Goal: Information Seeking & Learning: Learn about a topic

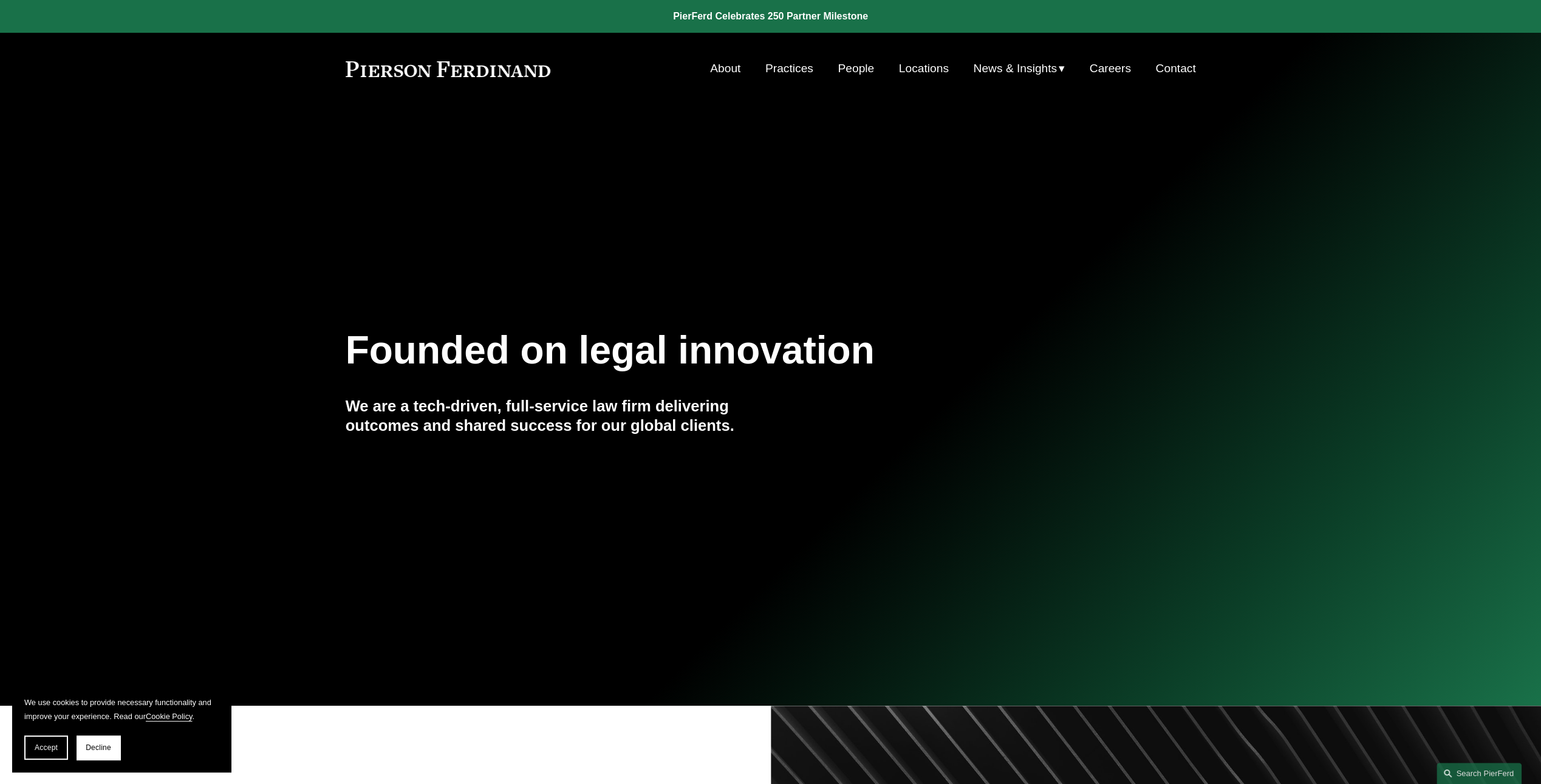
click at [777, 69] on link "Practices" at bounding box center [789, 68] width 48 height 23
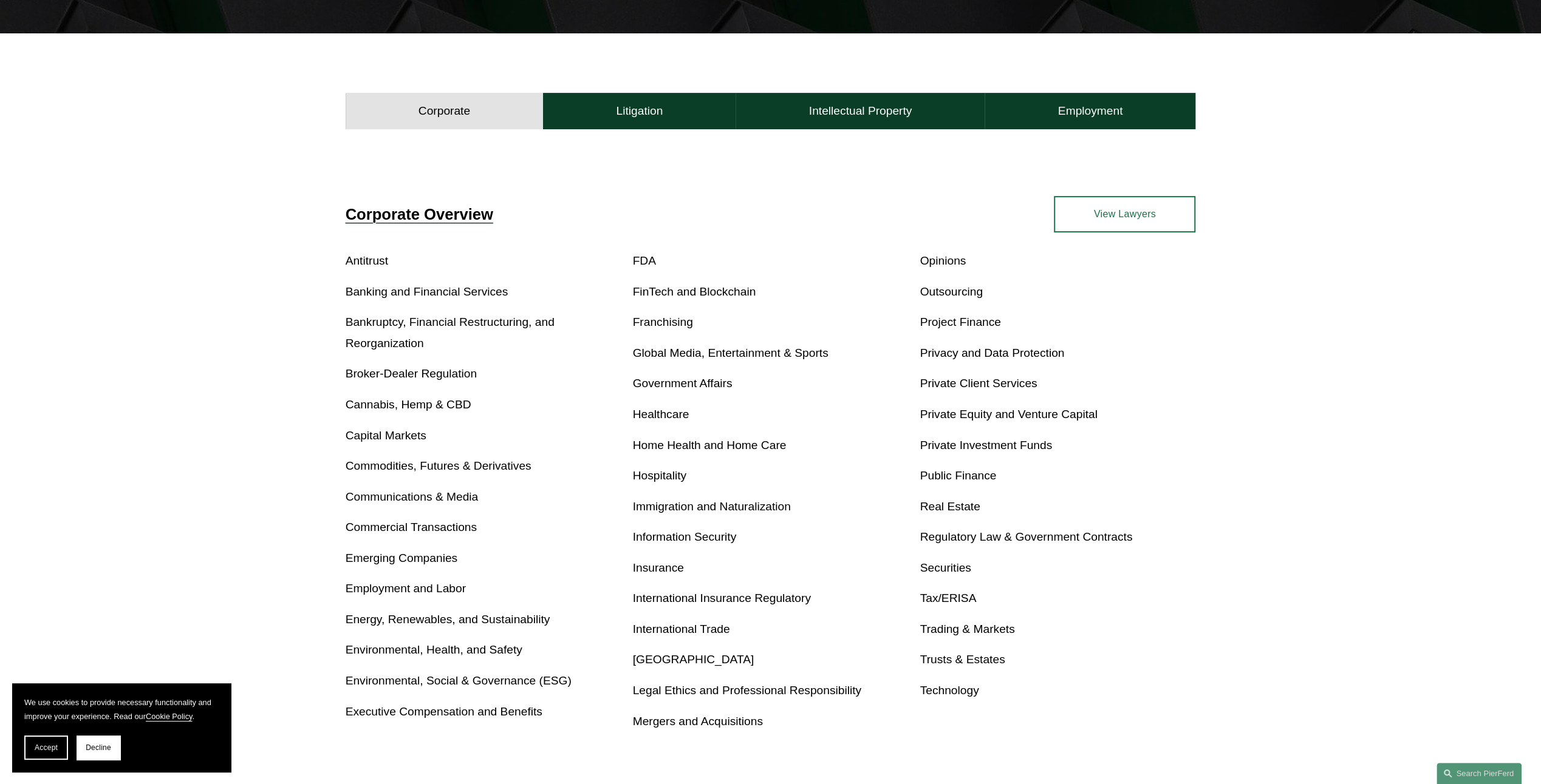
scroll to position [425, 0]
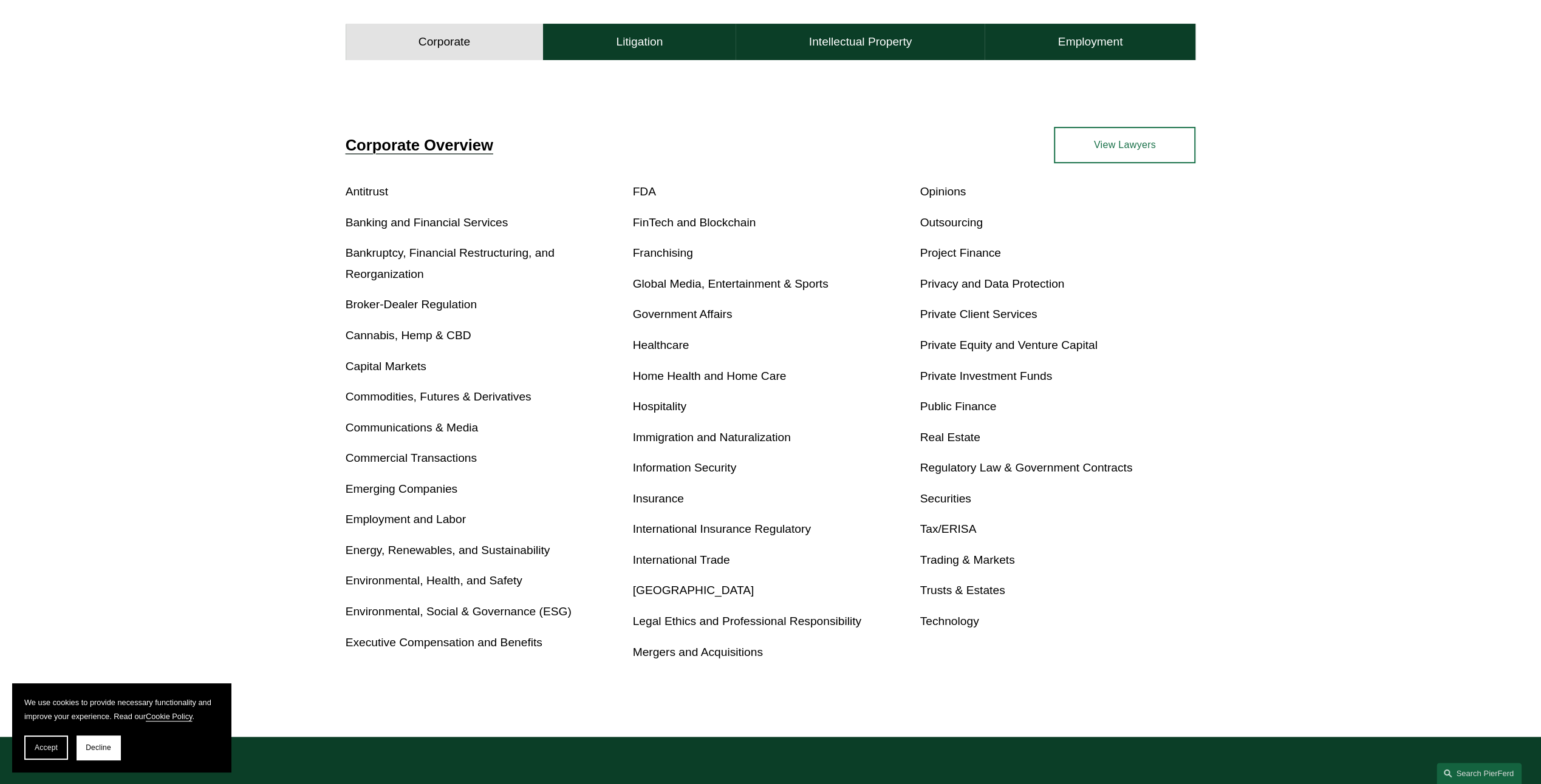
click at [716, 287] on link "Global Media, Entertainment & Sports" at bounding box center [730, 284] width 196 height 13
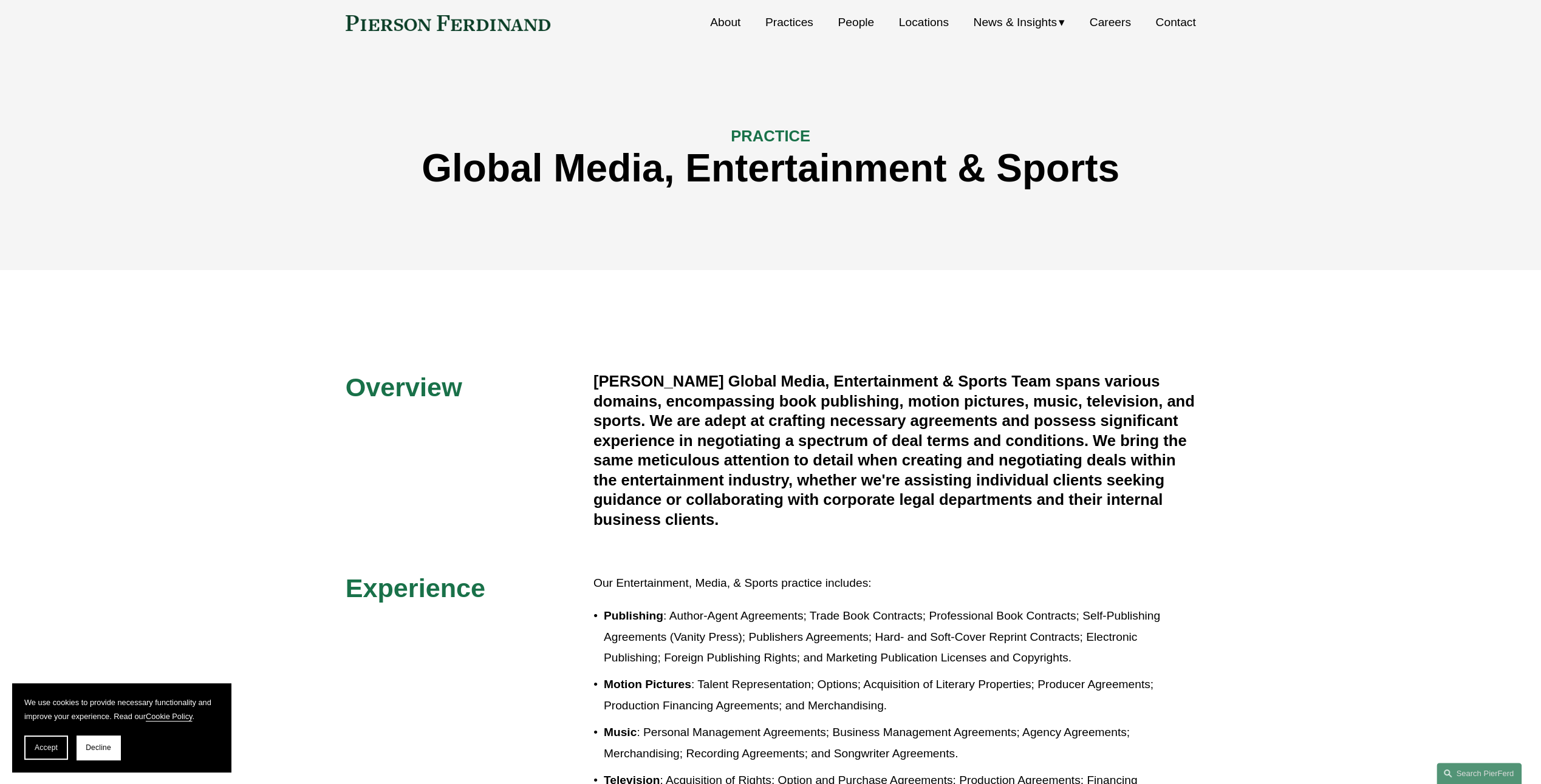
scroll to position [182, 0]
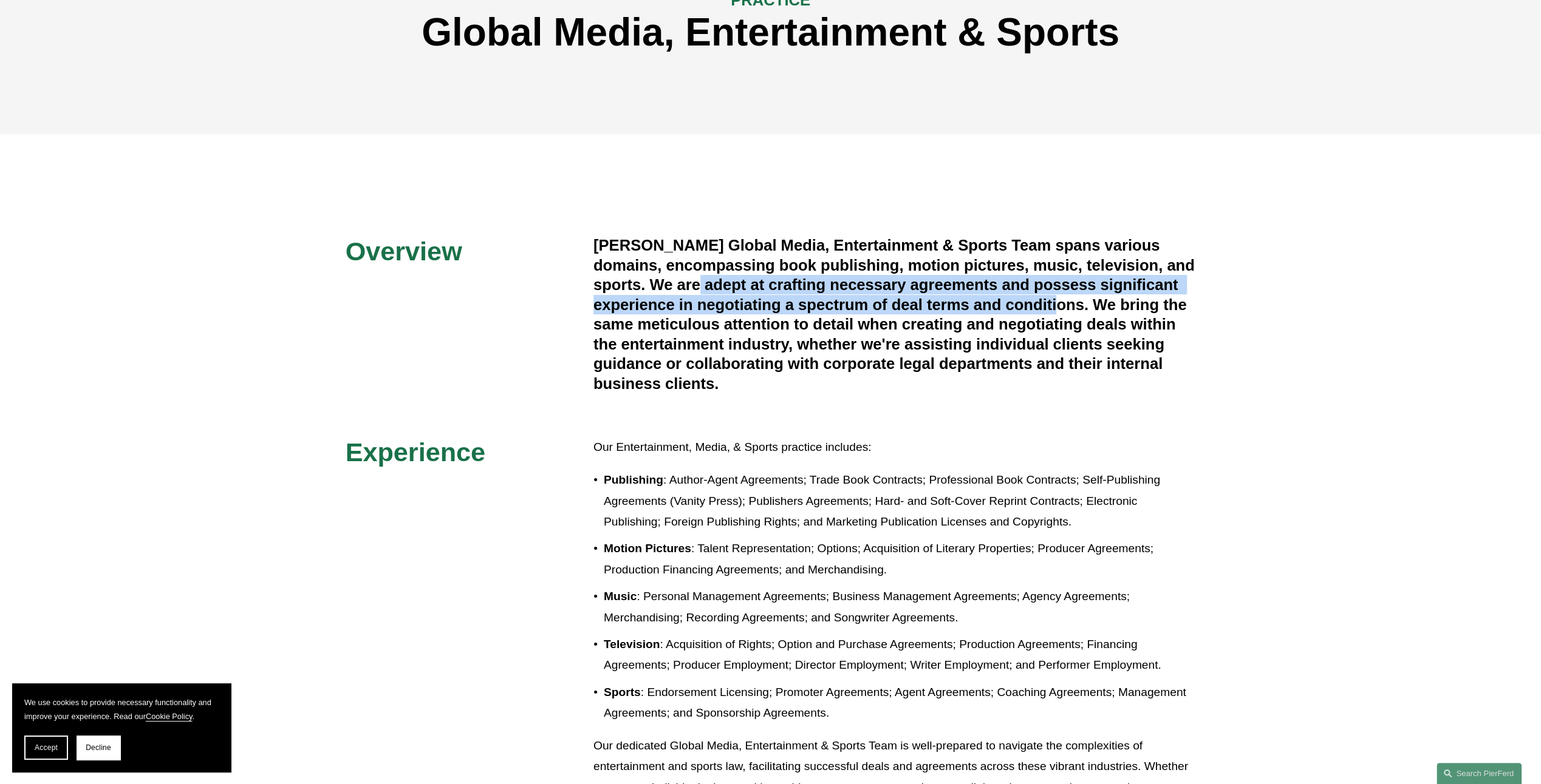
drag, startPoint x: 650, startPoint y: 292, endPoint x: 1014, endPoint y: 303, distance: 364.2
click at [1014, 303] on h4 "[PERSON_NAME] Global Media, Entertainment & Sports Team spans various domains, …" at bounding box center [894, 314] width 602 height 158
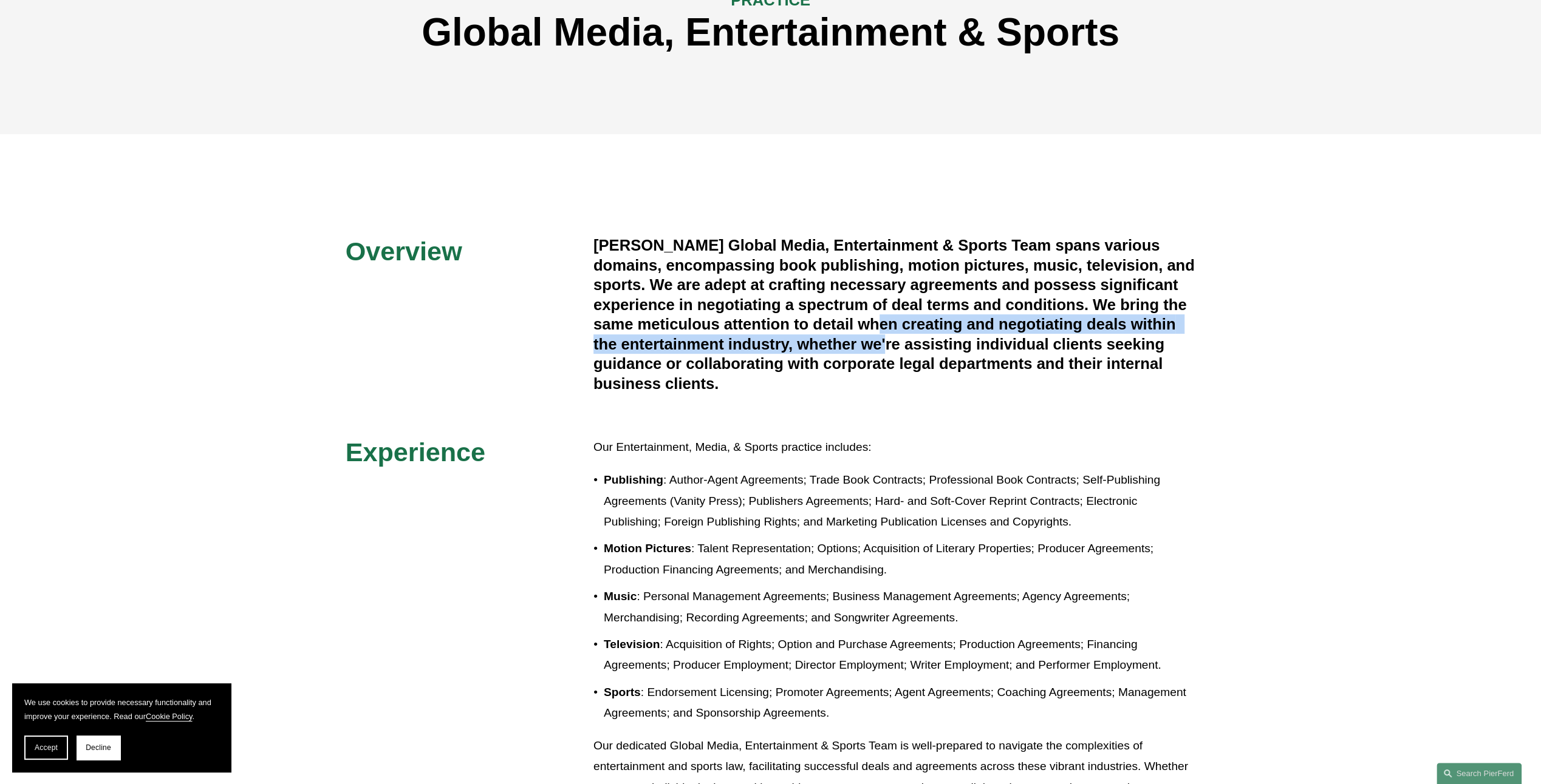
drag, startPoint x: 1014, startPoint y: 303, endPoint x: 840, endPoint y: 336, distance: 177.1
click at [840, 336] on h4 "[PERSON_NAME] Global Media, Entertainment & Sports Team spans various domains, …" at bounding box center [894, 314] width 602 height 158
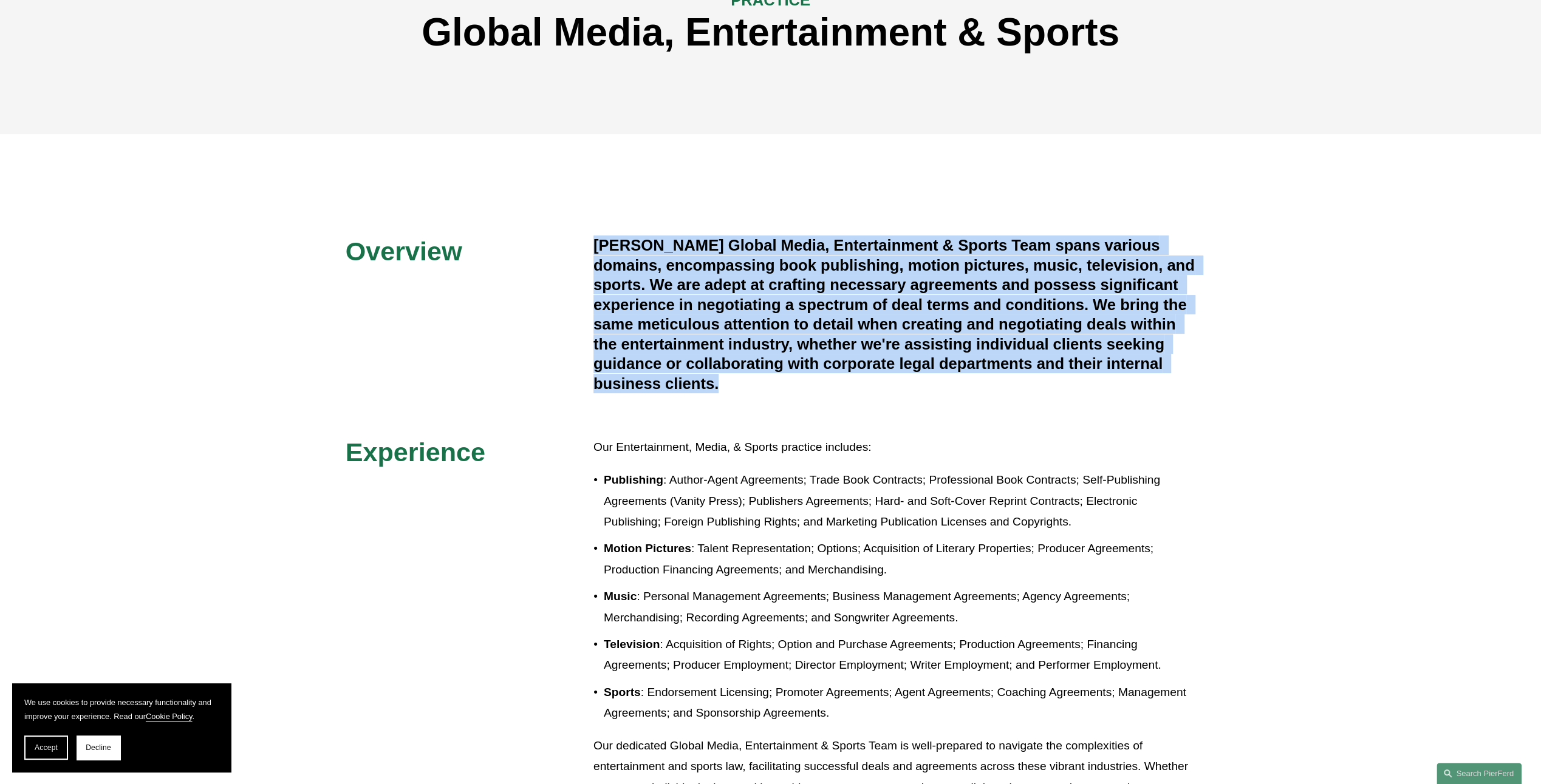
drag, startPoint x: 840, startPoint y: 336, endPoint x: 777, endPoint y: 371, distance: 72.1
click at [777, 371] on h4 "[PERSON_NAME] Global Media, Entertainment & Sports Team spans various domains, …" at bounding box center [894, 314] width 602 height 158
click at [728, 404] on div "Overview [PERSON_NAME] Global Media, Entertainment & Sports Team spans various …" at bounding box center [770, 528] width 1541 height 585
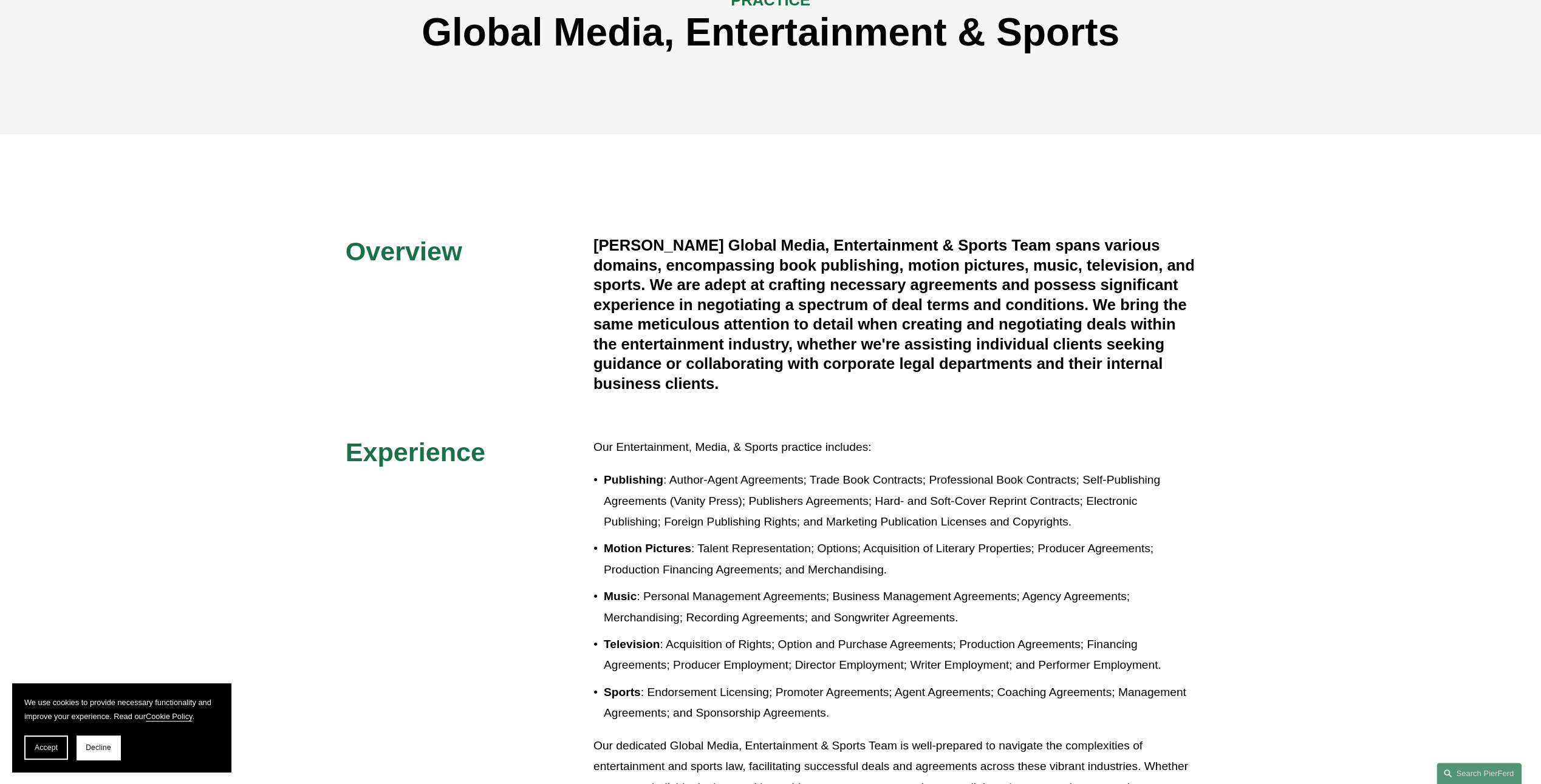
click at [828, 428] on div "Overview [PERSON_NAME] Global Media, Entertainment & Sports Team spans various …" at bounding box center [770, 528] width 1541 height 585
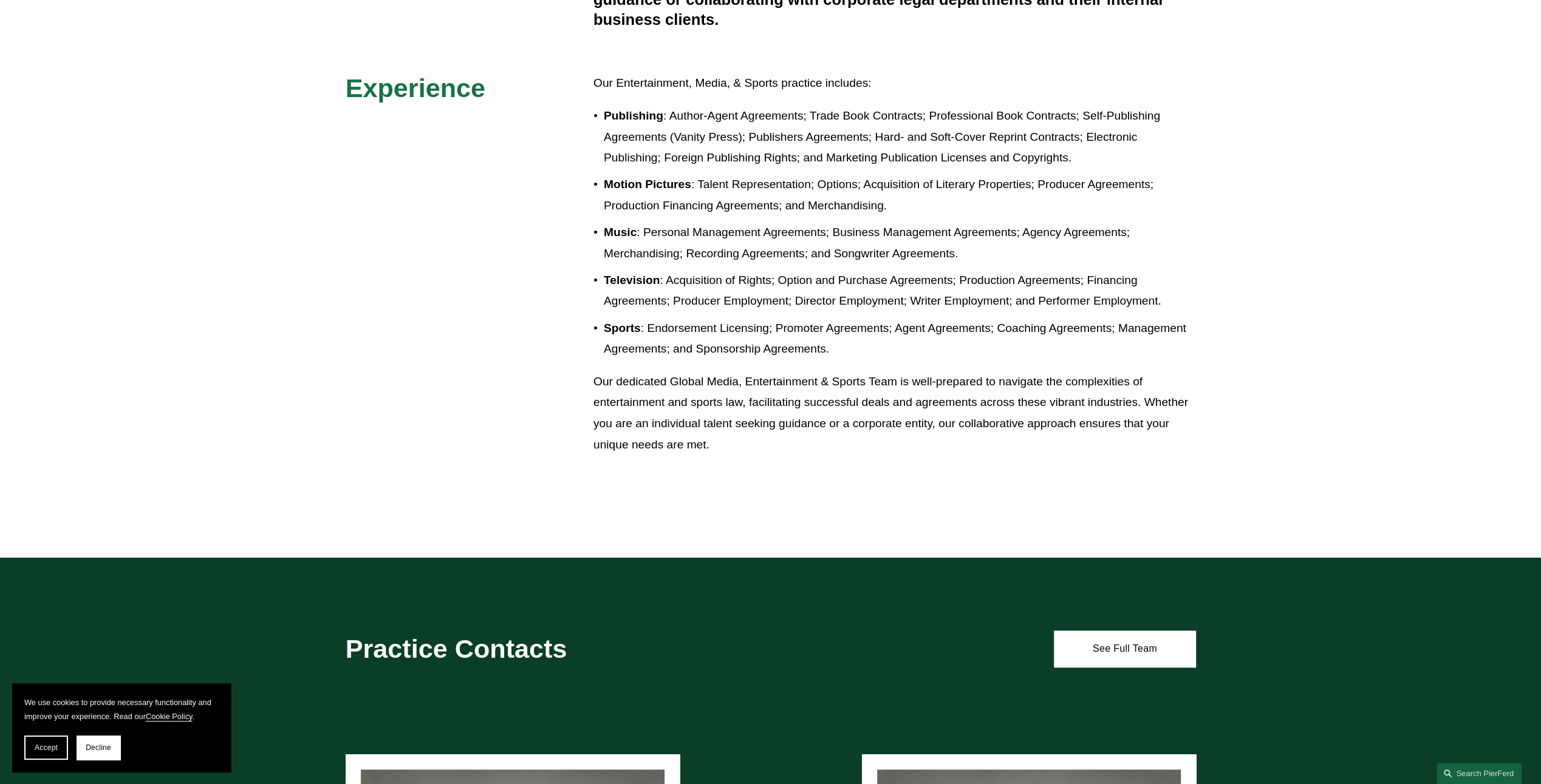
click at [829, 430] on p "Our dedicated Global Media, Entertainment & Sports Team is well-prepared to nav…" at bounding box center [894, 413] width 602 height 84
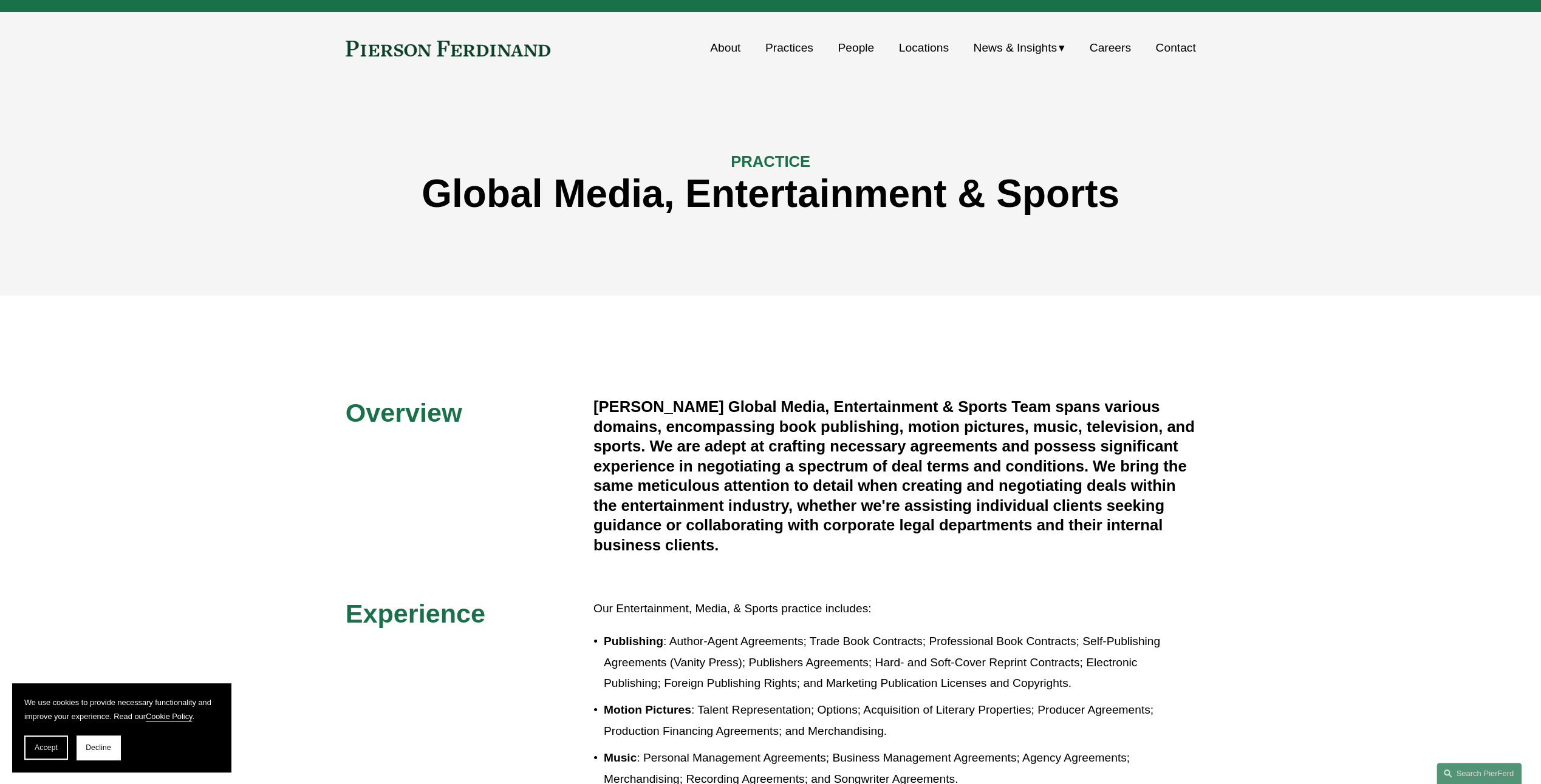
scroll to position [0, 0]
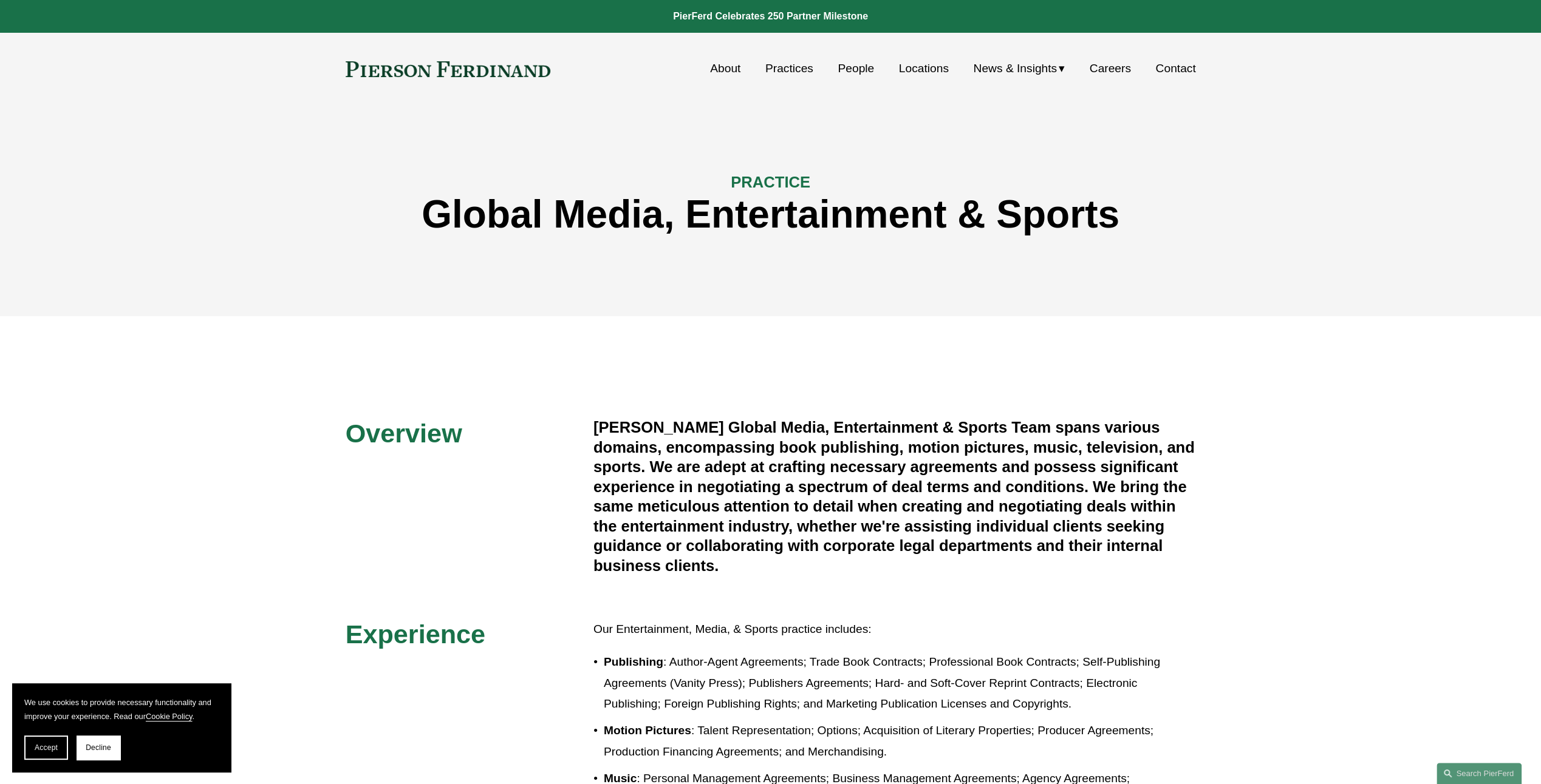
click at [852, 76] on link "People" at bounding box center [856, 68] width 36 height 23
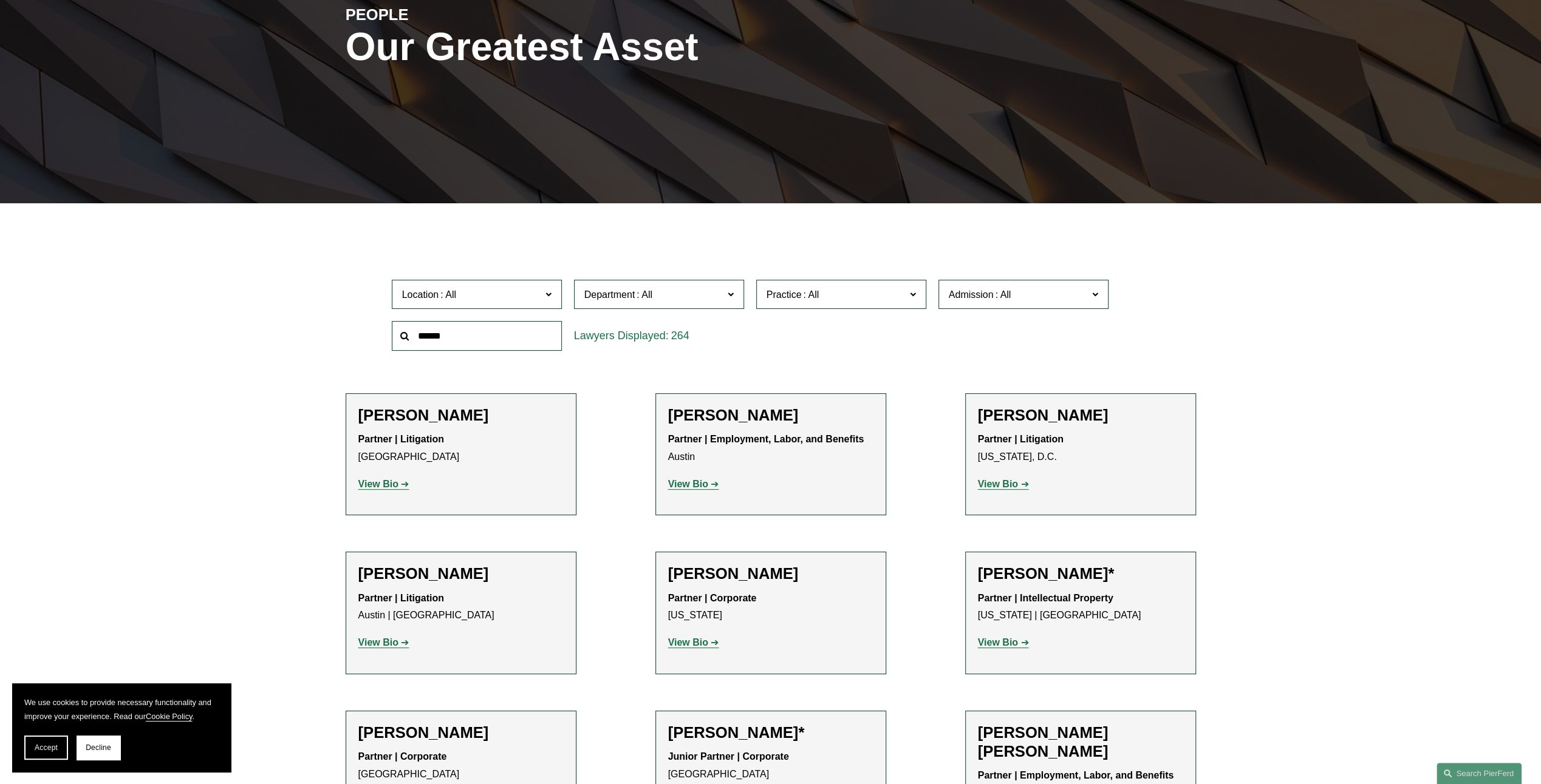
scroll to position [304, 0]
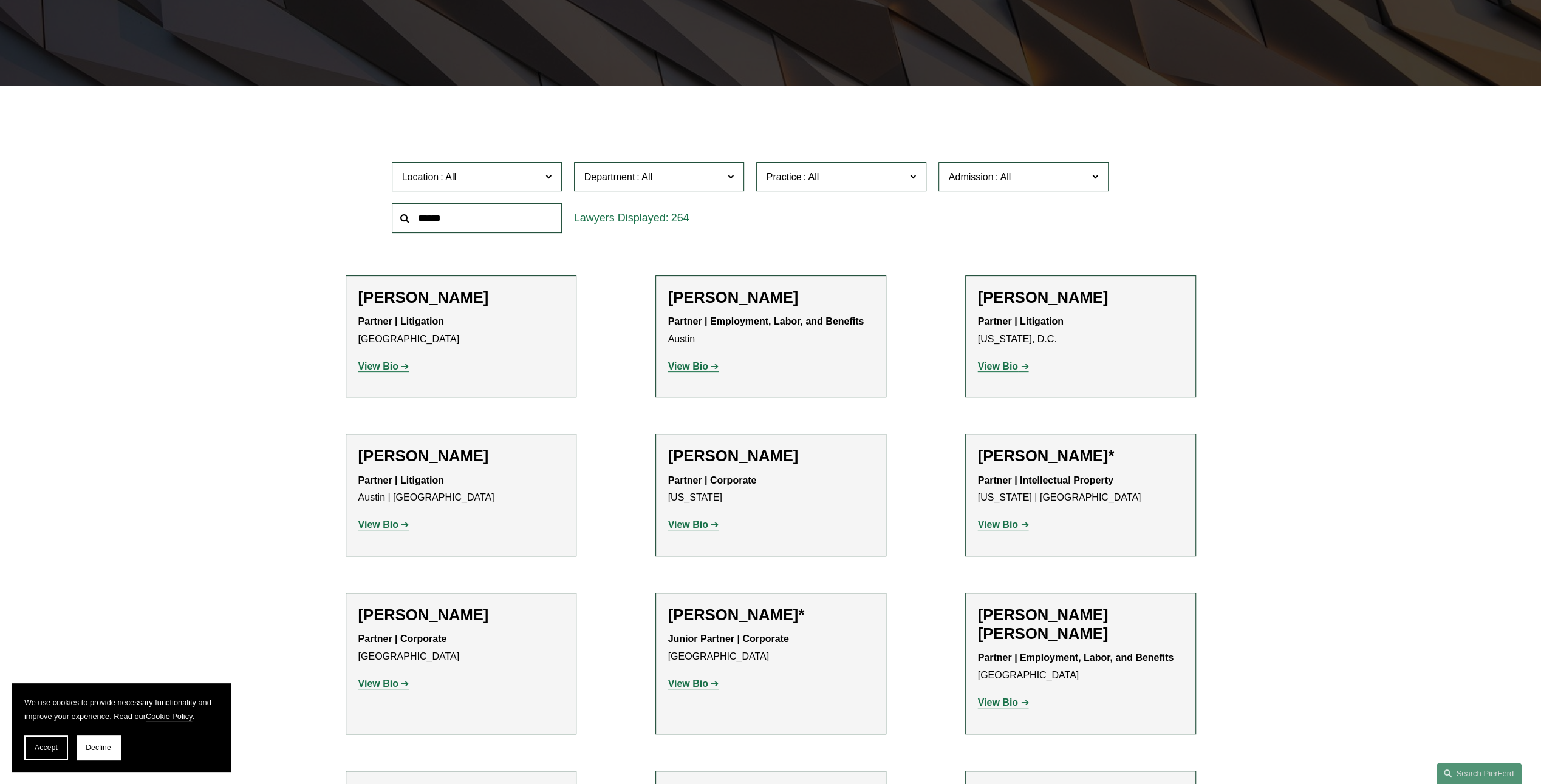
click at [724, 177] on label "Department" at bounding box center [659, 177] width 170 height 30
click at [725, 177] on label "Department" at bounding box center [659, 177] width 170 height 30
click at [784, 173] on span "Practice" at bounding box center [784, 177] width 35 height 11
click at [0, 0] on link "Global Media, Entertainment & Sports" at bounding box center [0, 0] width 0 height 0
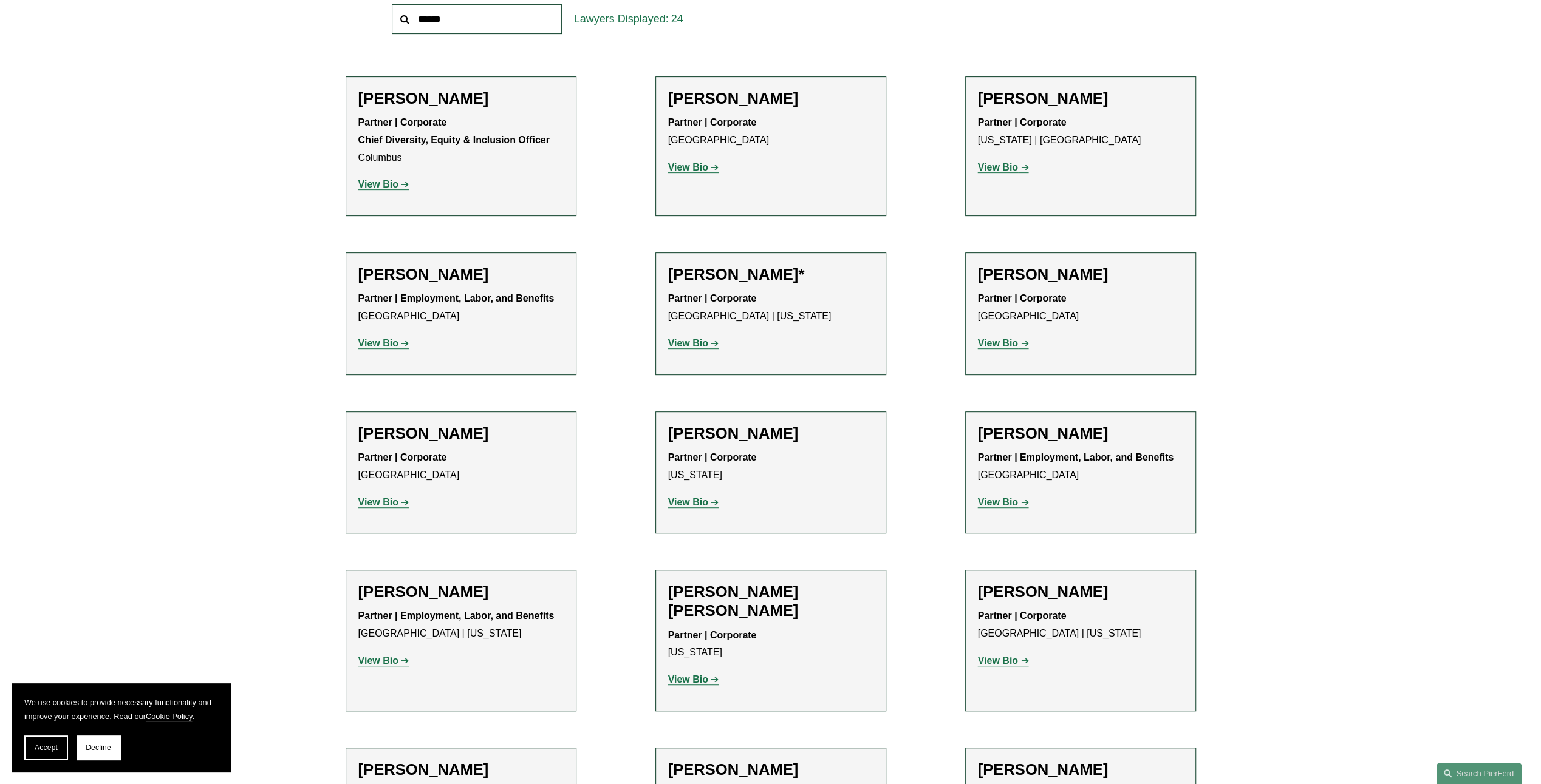
scroll to position [546, 0]
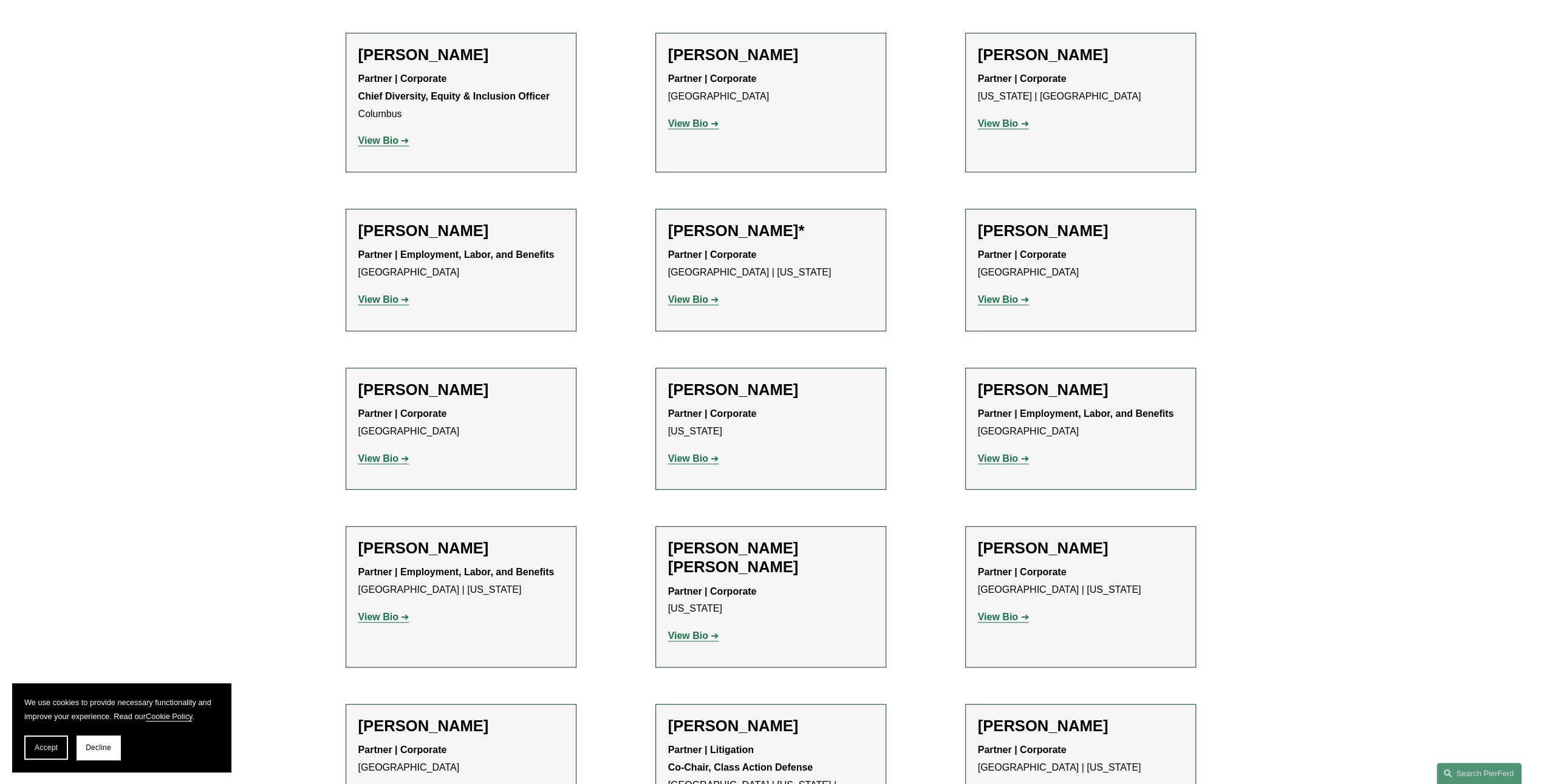
drag, startPoint x: 743, startPoint y: 225, endPoint x: 665, endPoint y: 300, distance: 108.2
click at [665, 300] on li "Alison Finley* Partner | Corporate Los Angeles | New York View Bio Location: Lo…" at bounding box center [770, 269] width 231 height 122
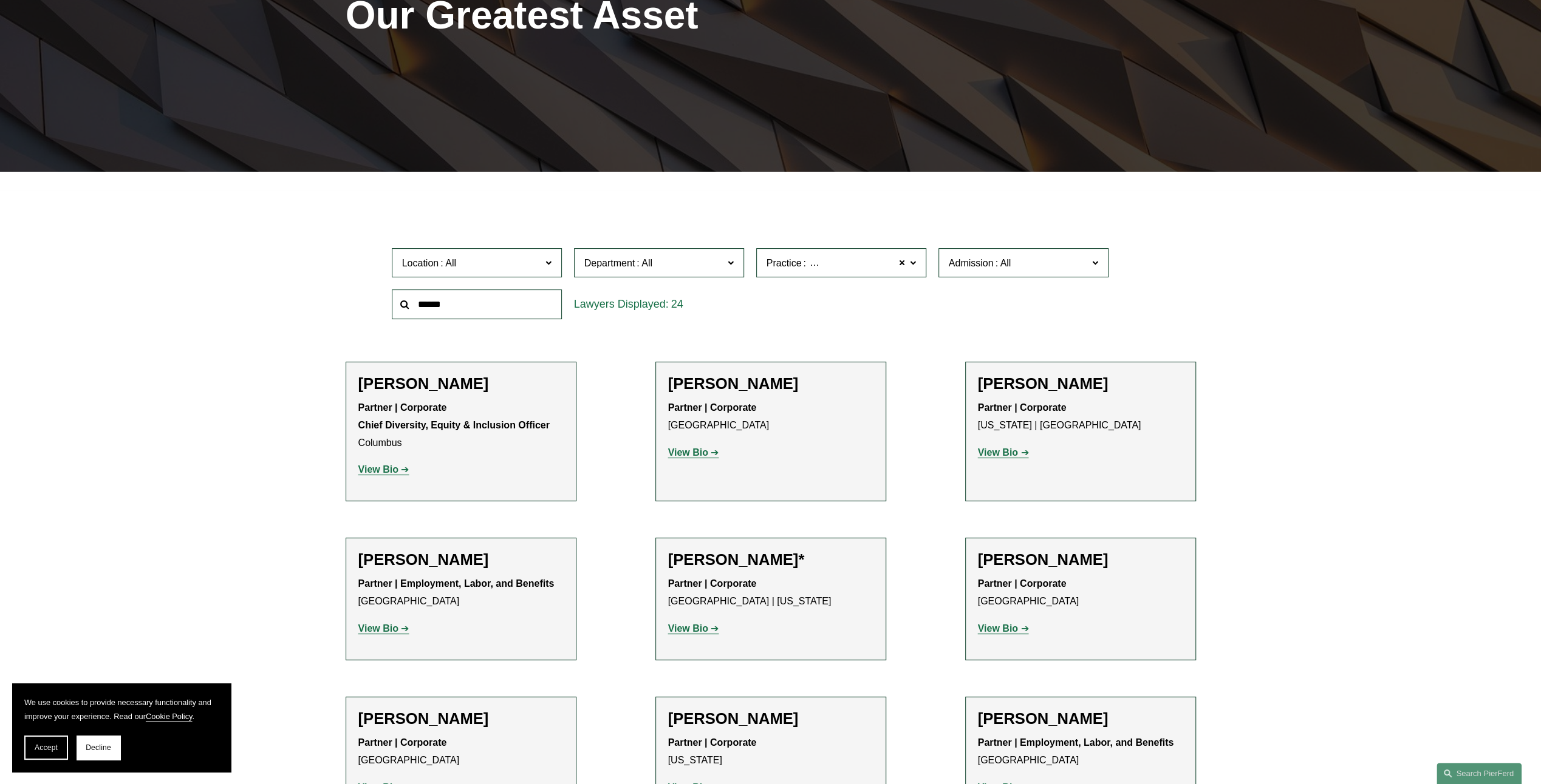
scroll to position [182, 0]
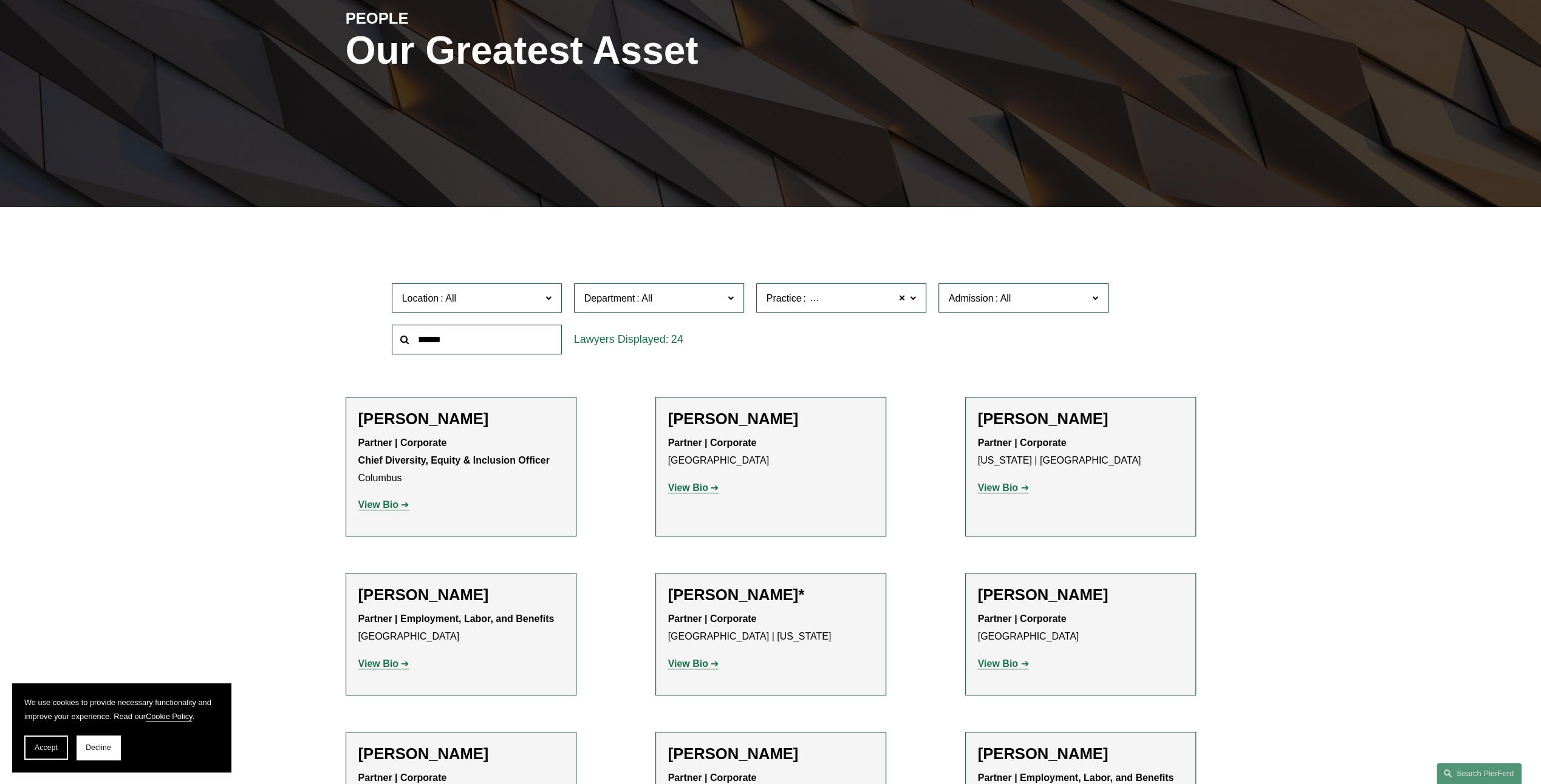
click at [788, 307] on label "Practice Global Media, Entertainment & Sports" at bounding box center [840, 298] width 170 height 30
click at [794, 305] on span "Practice Global Media, Entertainment & Sports" at bounding box center [835, 298] width 139 height 16
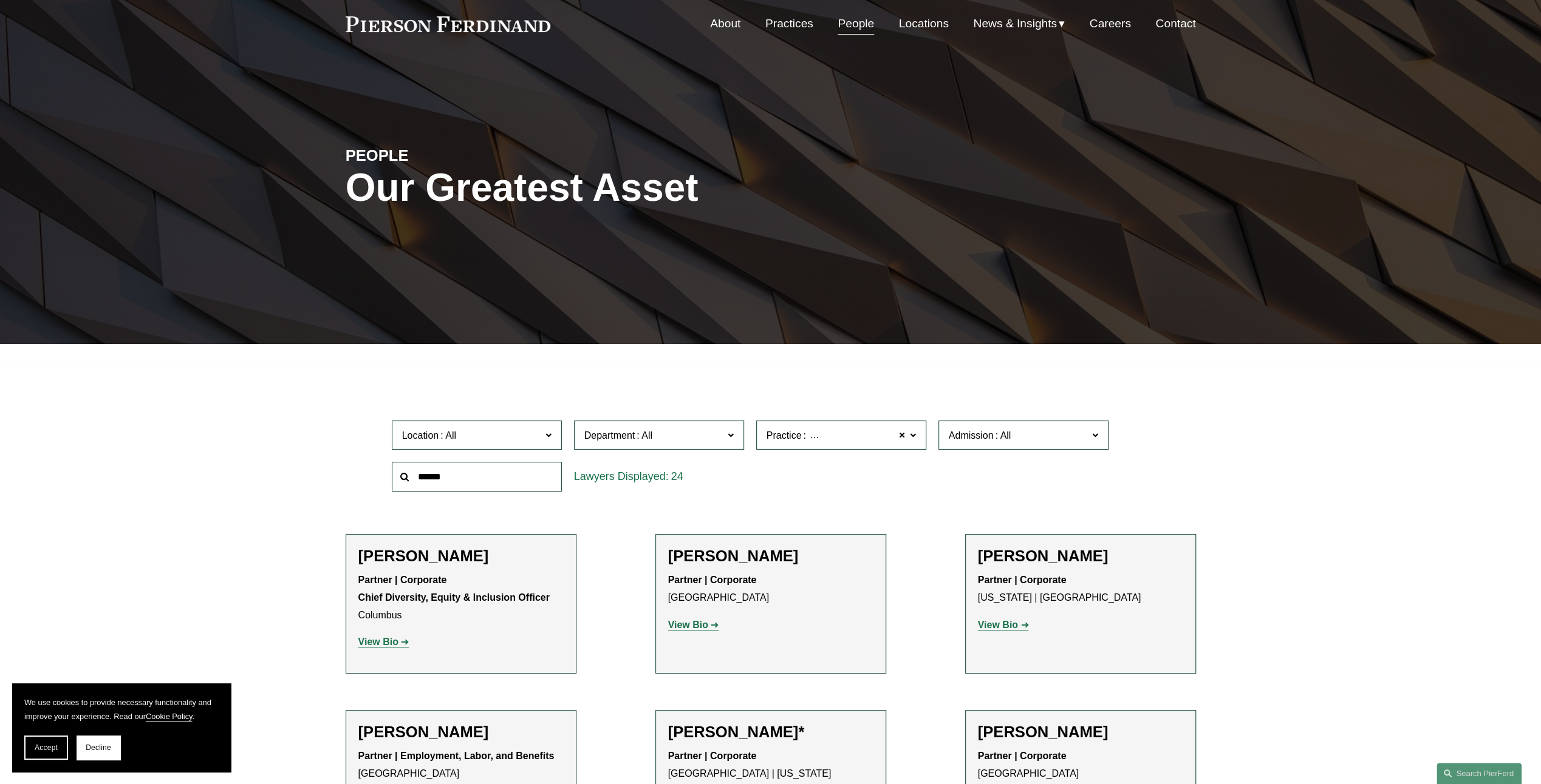
scroll to position [0, 0]
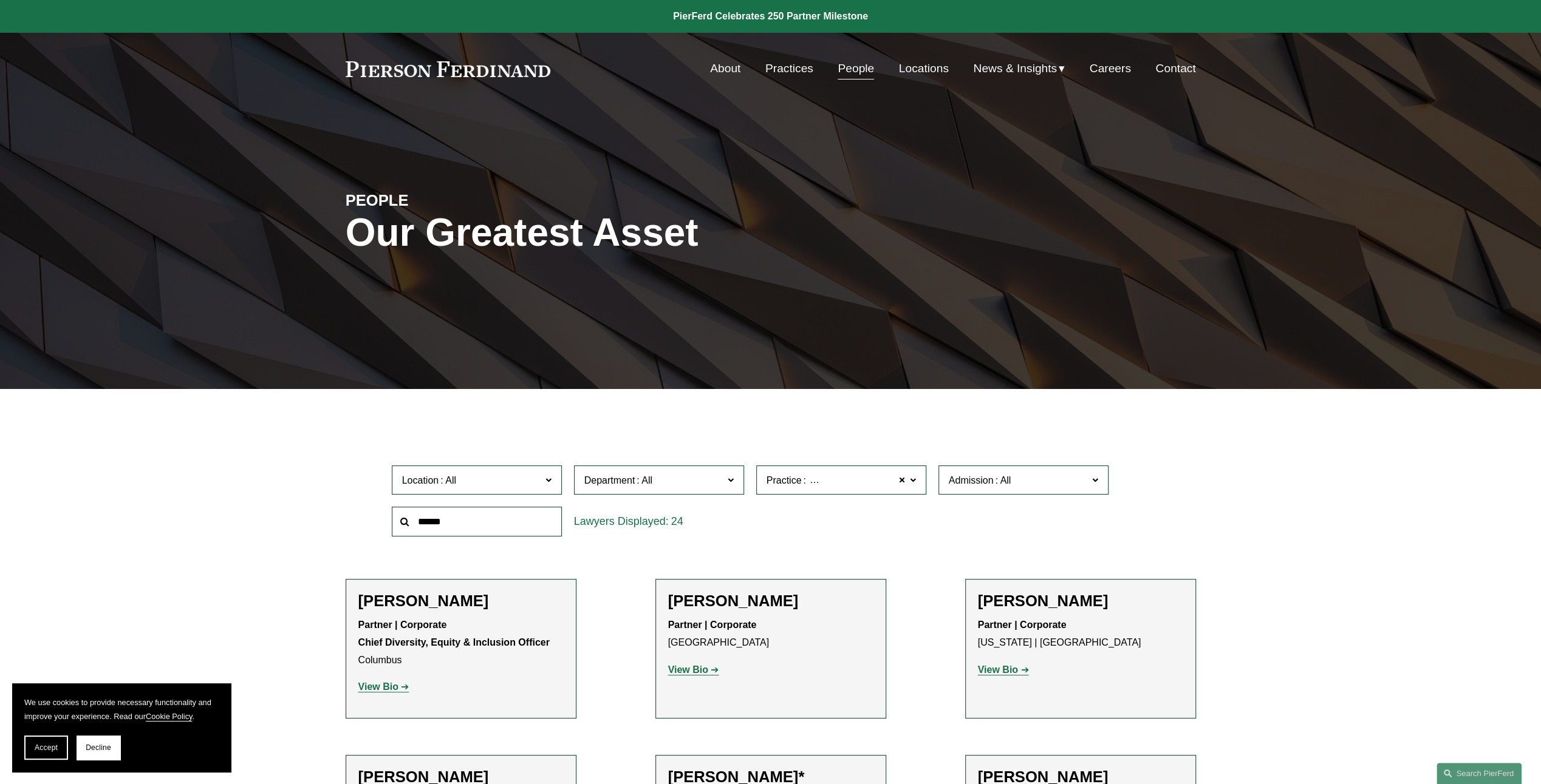
click at [1114, 71] on link "Careers" at bounding box center [1110, 68] width 41 height 23
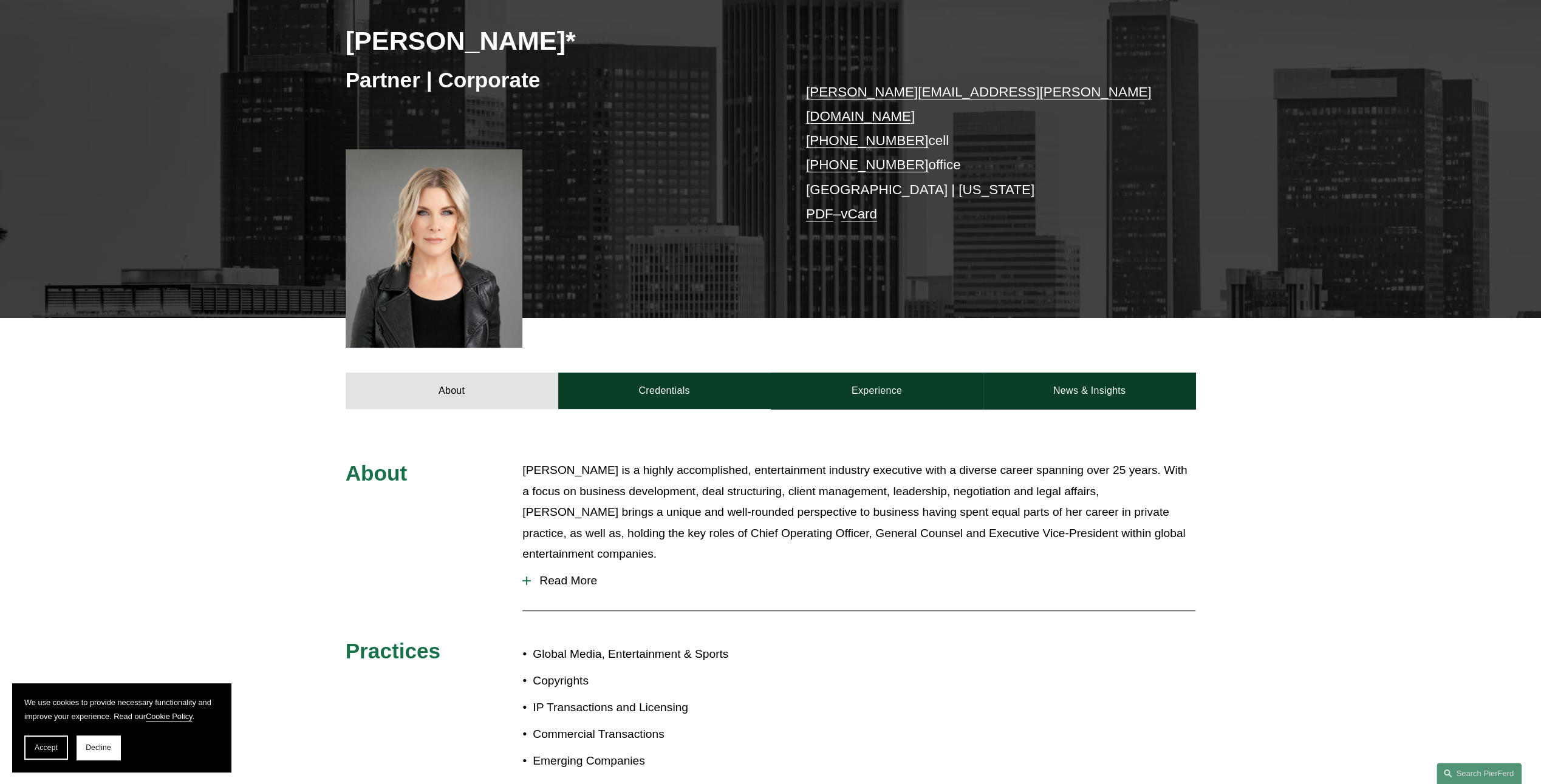
scroll to position [304, 0]
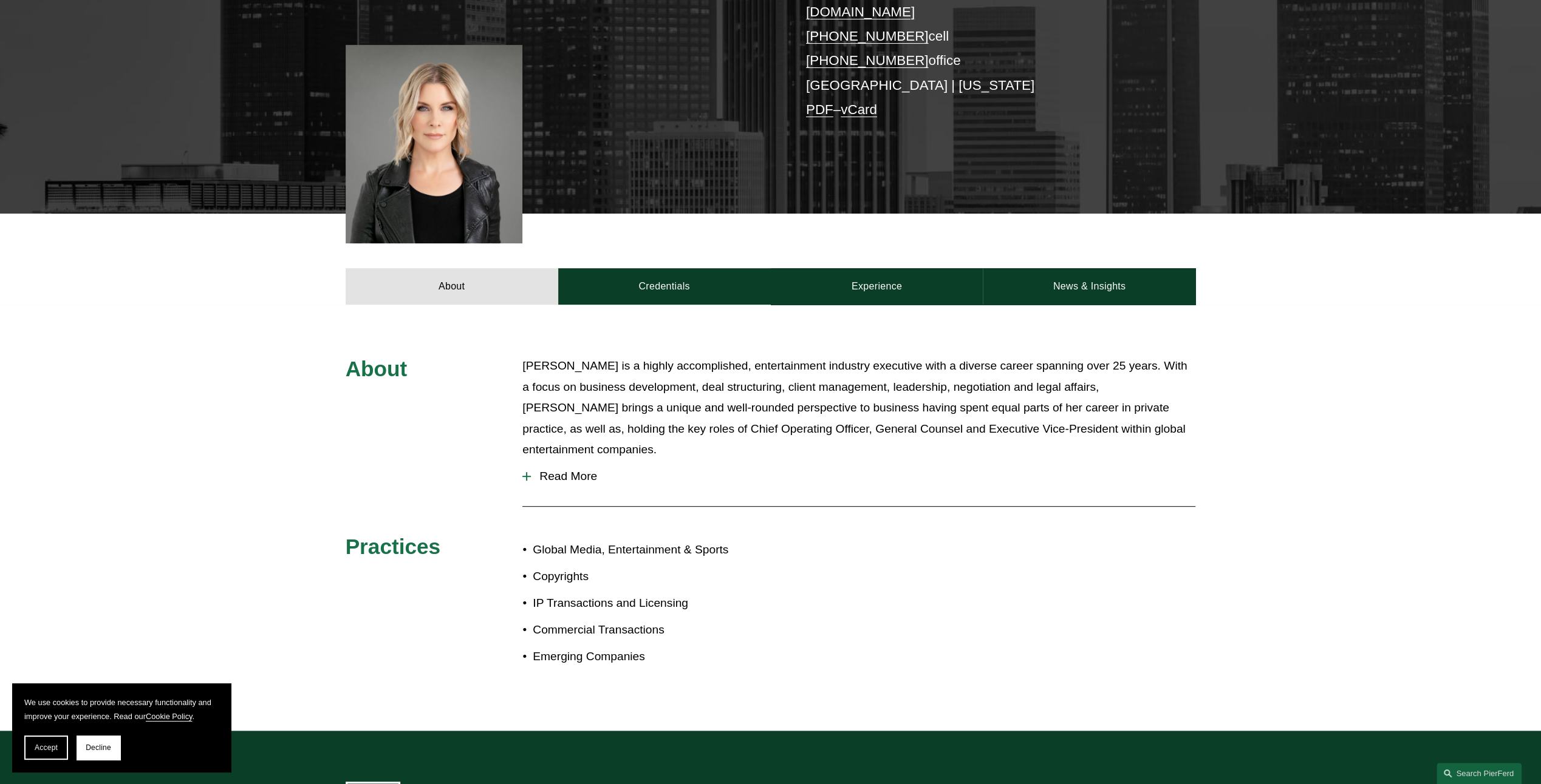
click at [575, 470] on span "Read More" at bounding box center [862, 476] width 665 height 13
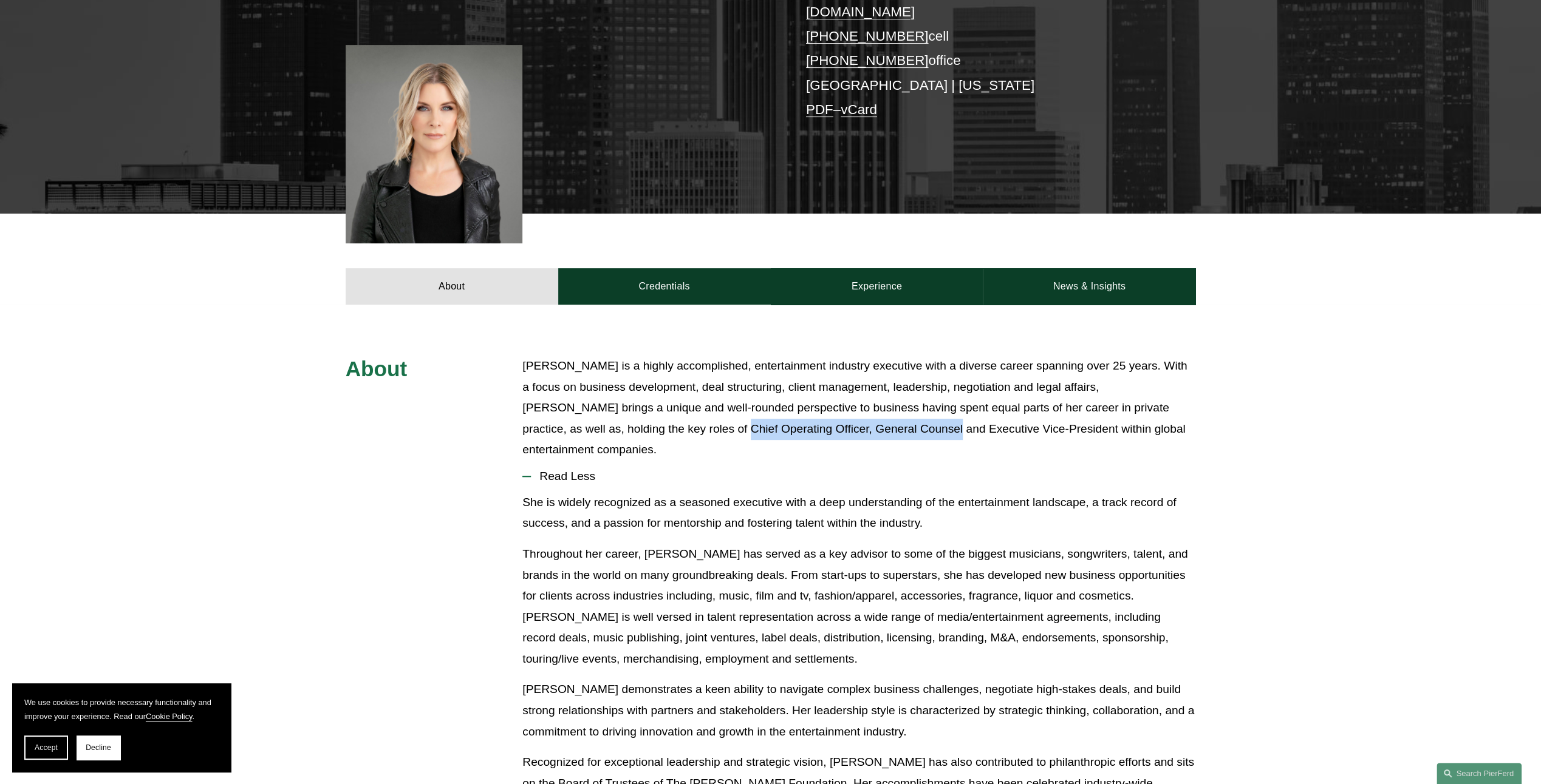
drag, startPoint x: 622, startPoint y: 401, endPoint x: 866, endPoint y: 423, distance: 245.0
click at [866, 423] on div "[PERSON_NAME] is a highly accomplished, entertainment industry executive with a…" at bounding box center [858, 408] width 673 height 105
drag, startPoint x: 866, startPoint y: 423, endPoint x: 759, endPoint y: 502, distance: 133.0
click at [759, 502] on div "She is widely recognized as a seasoned executive with a deep understanding of t…" at bounding box center [858, 658] width 673 height 332
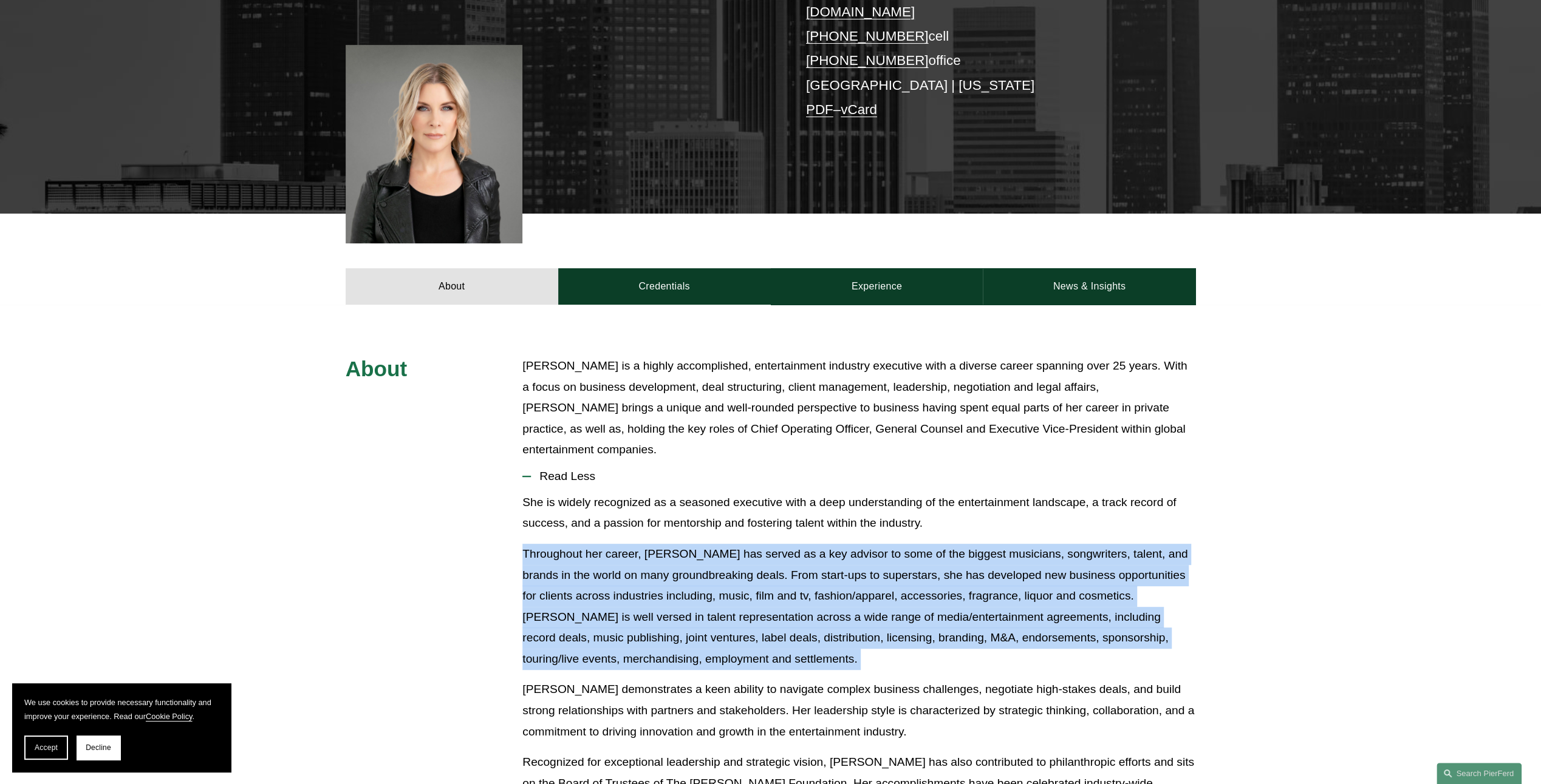
click at [759, 502] on div "She is widely recognized as a seasoned executive with a deep understanding of t…" at bounding box center [858, 658] width 673 height 332
drag, startPoint x: 759, startPoint y: 502, endPoint x: 752, endPoint y: 532, distance: 30.8
click at [744, 575] on p "Throughout her career, Alison has served as a key advisor to some of the bigges…" at bounding box center [858, 606] width 673 height 126
click at [738, 504] on div "She is widely recognized as a seasoned executive with a deep understanding of t…" at bounding box center [858, 658] width 673 height 332
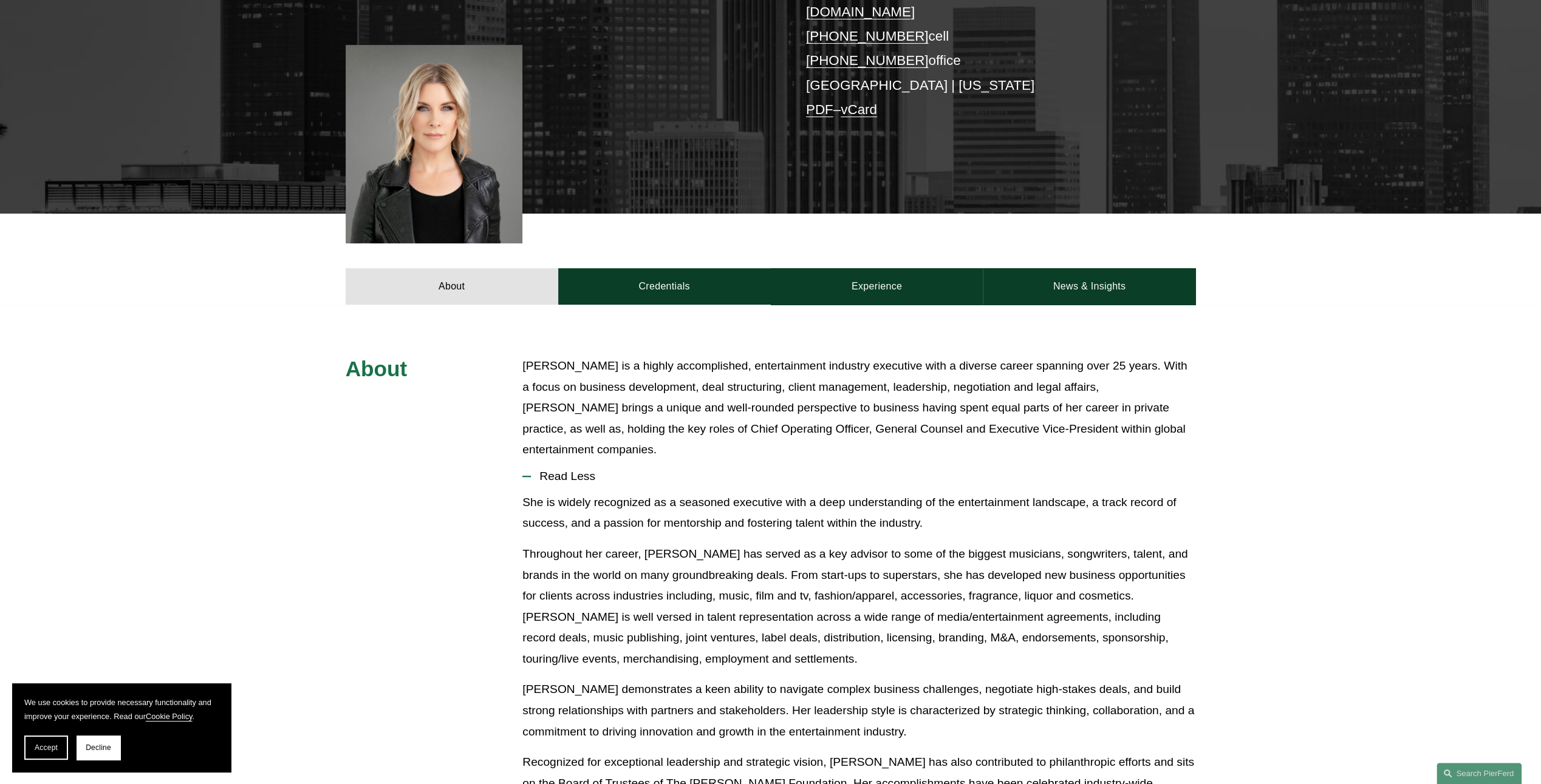
scroll to position [546, 0]
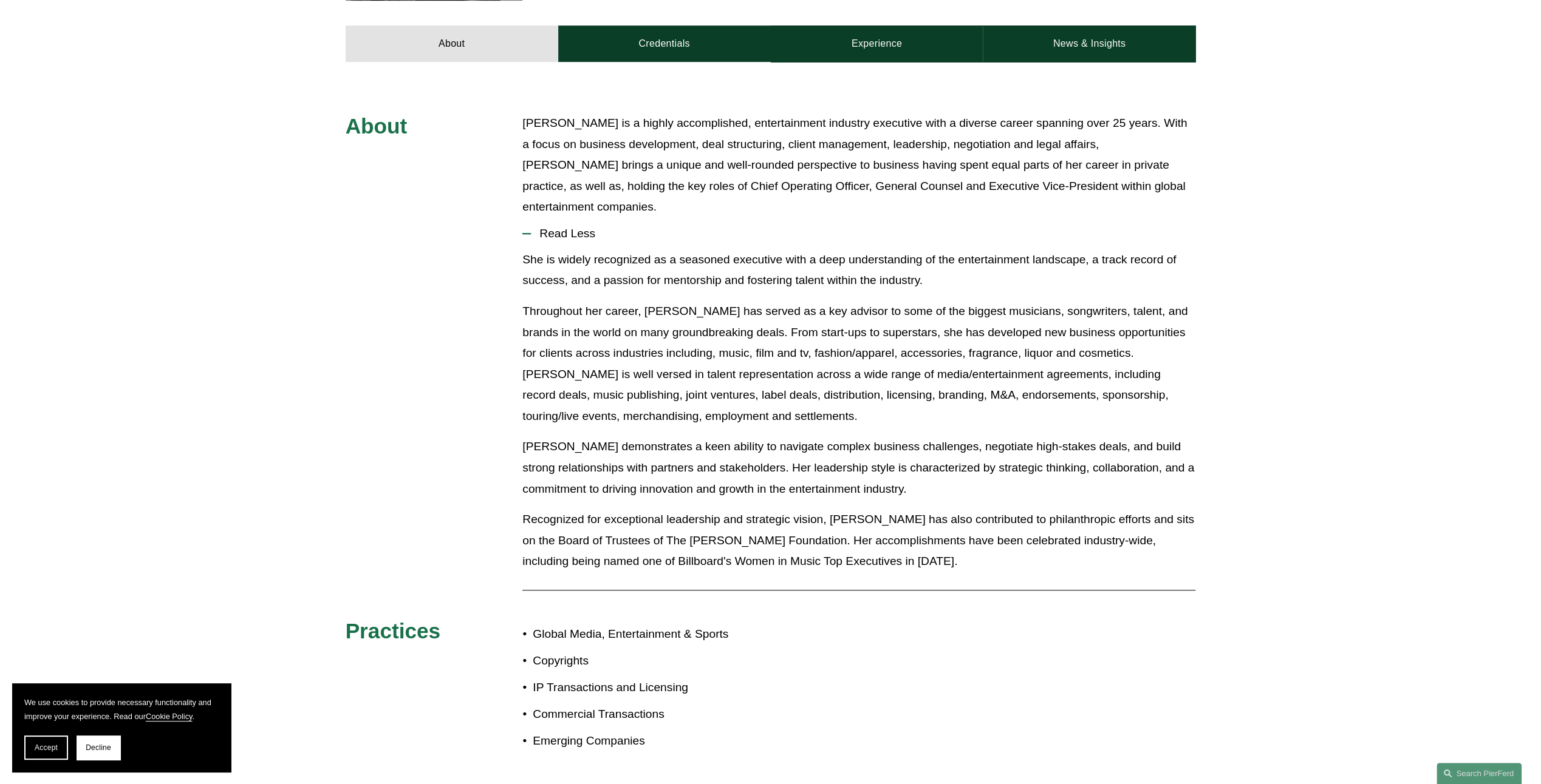
click at [757, 509] on p "Recognized for exceptional leadership and strategic vision, Alison has also con…" at bounding box center [858, 540] width 673 height 63
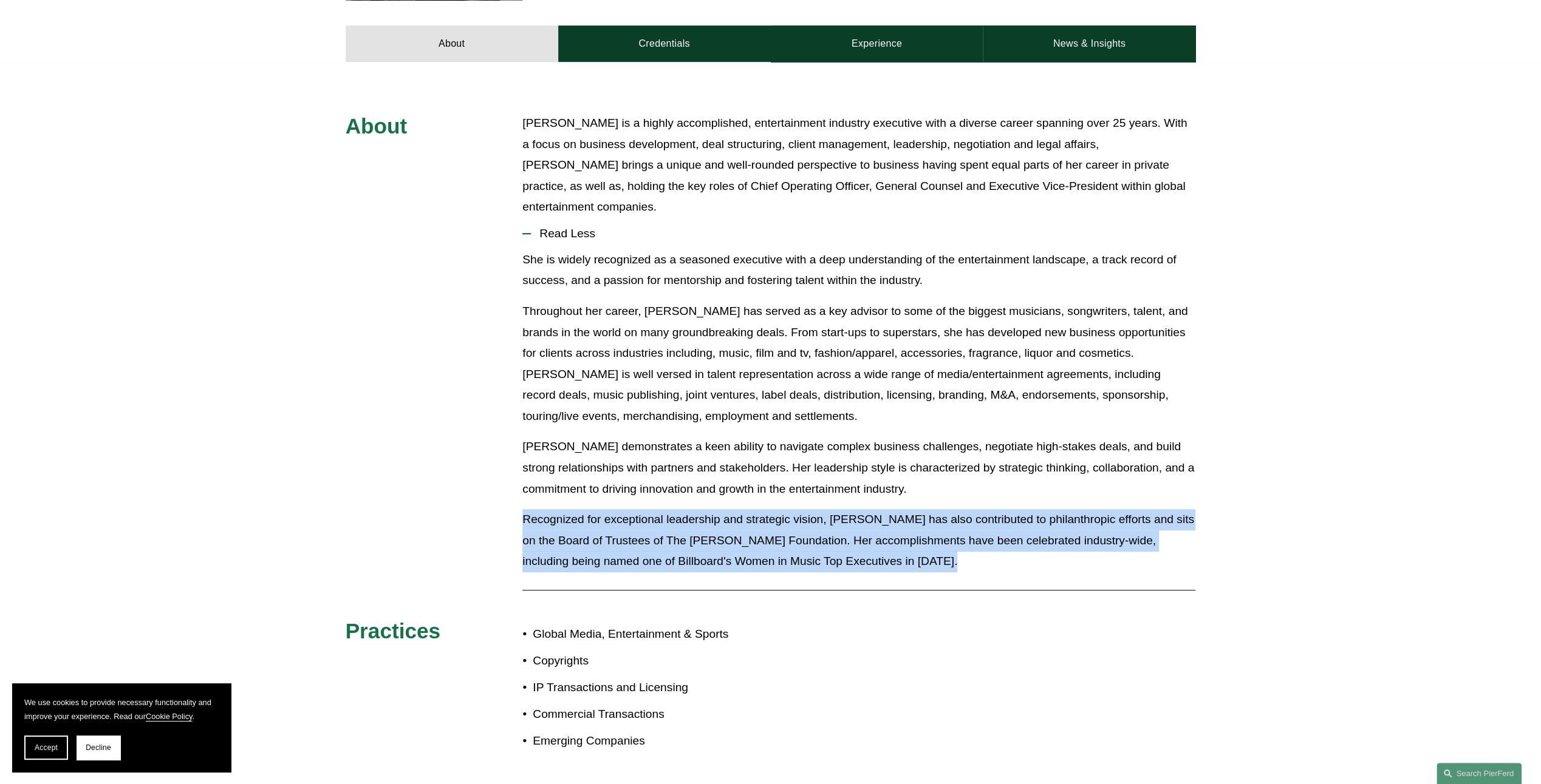
drag, startPoint x: 757, startPoint y: 490, endPoint x: 678, endPoint y: 467, distance: 82.3
click at [652, 509] on p "Recognized for exceptional leadership and strategic vision, Alison has also con…" at bounding box center [858, 540] width 673 height 63
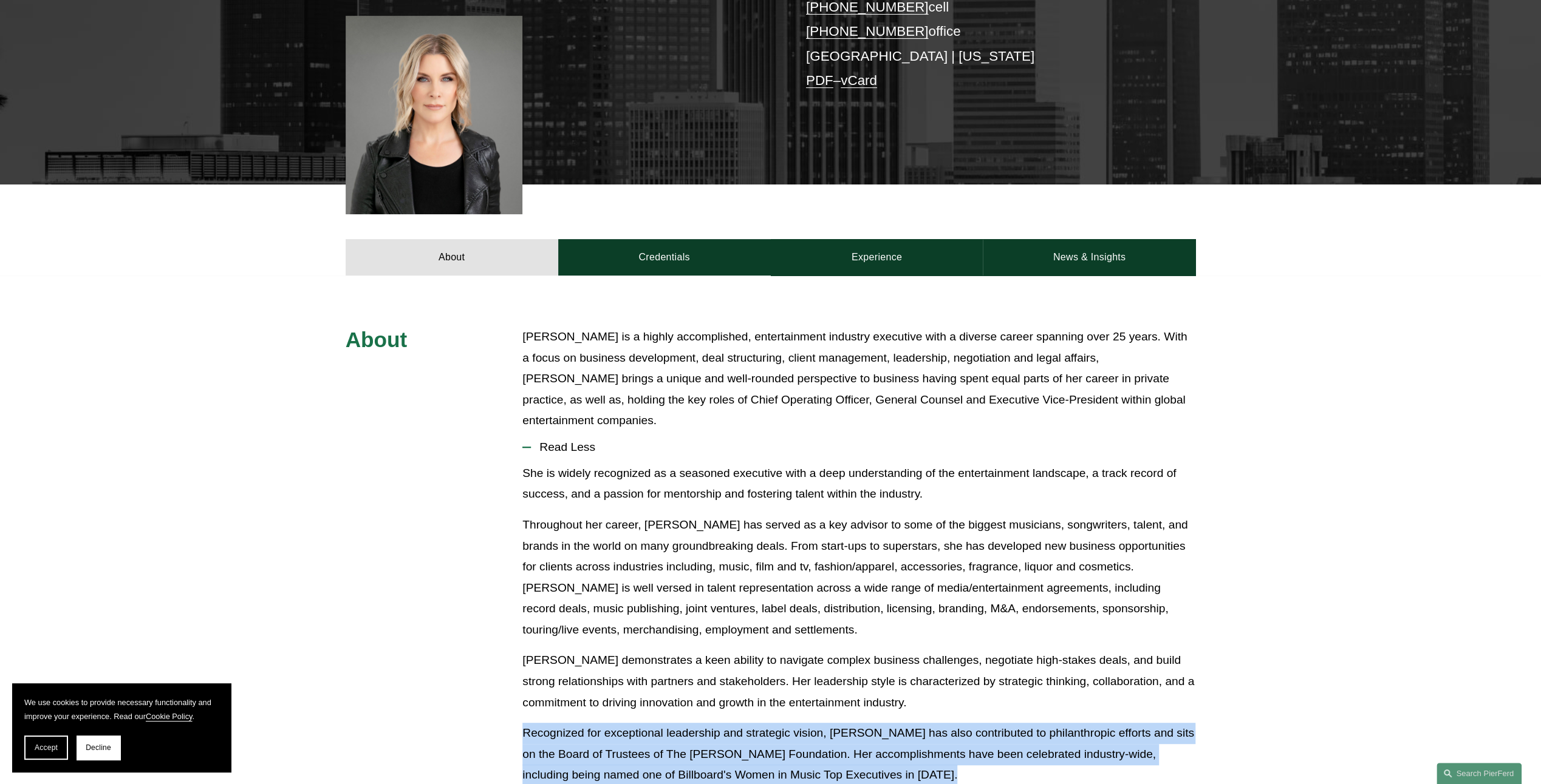
scroll to position [182, 0]
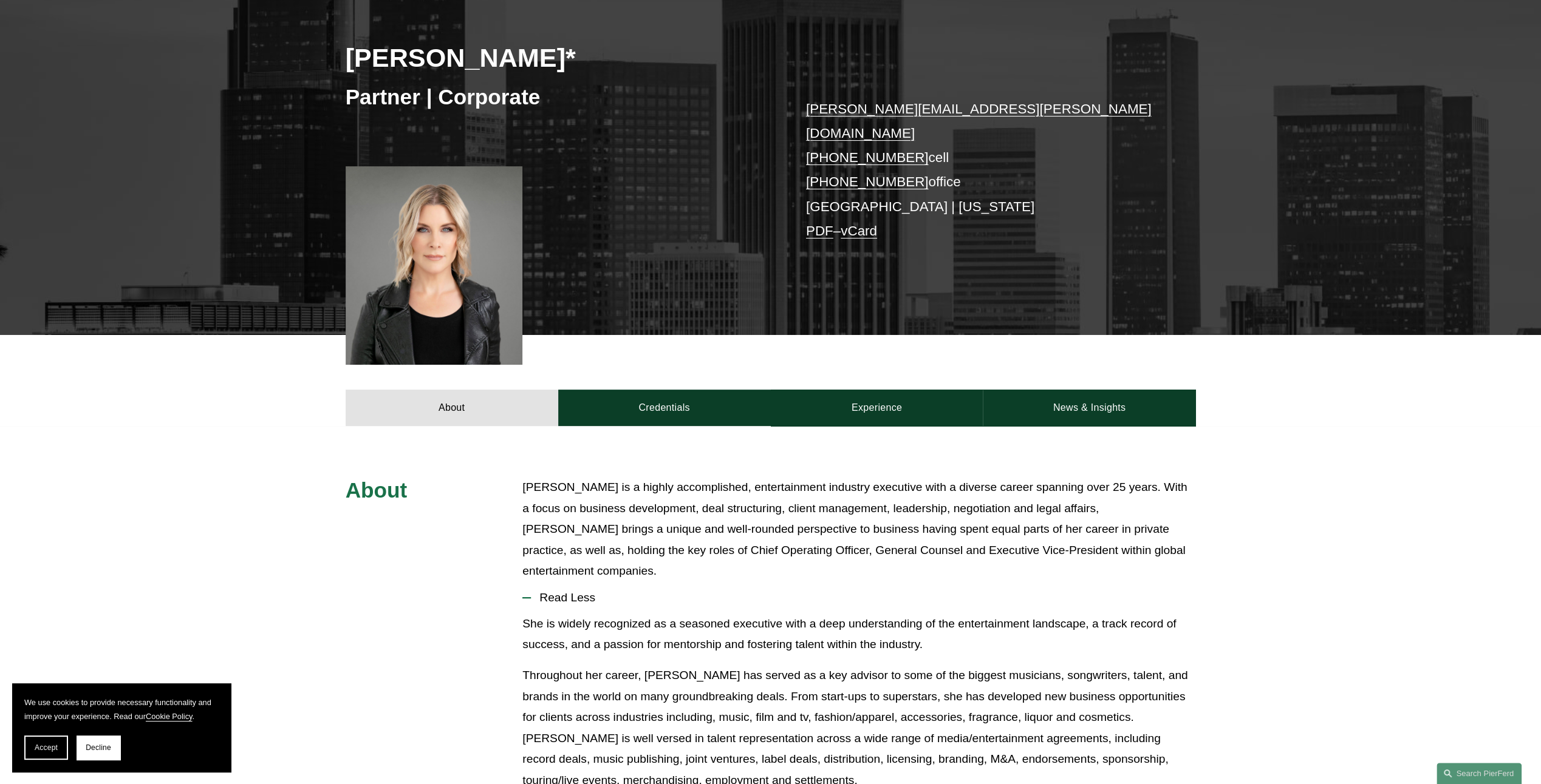
drag, startPoint x: 1405, startPoint y: 309, endPoint x: 1385, endPoint y: 278, distance: 36.9
click at [1393, 315] on div "Alison Finley* Partner | Corporate alison.finley@pierferd.com +1.732.687.0211 c…" at bounding box center [770, 152] width 1541 height 366
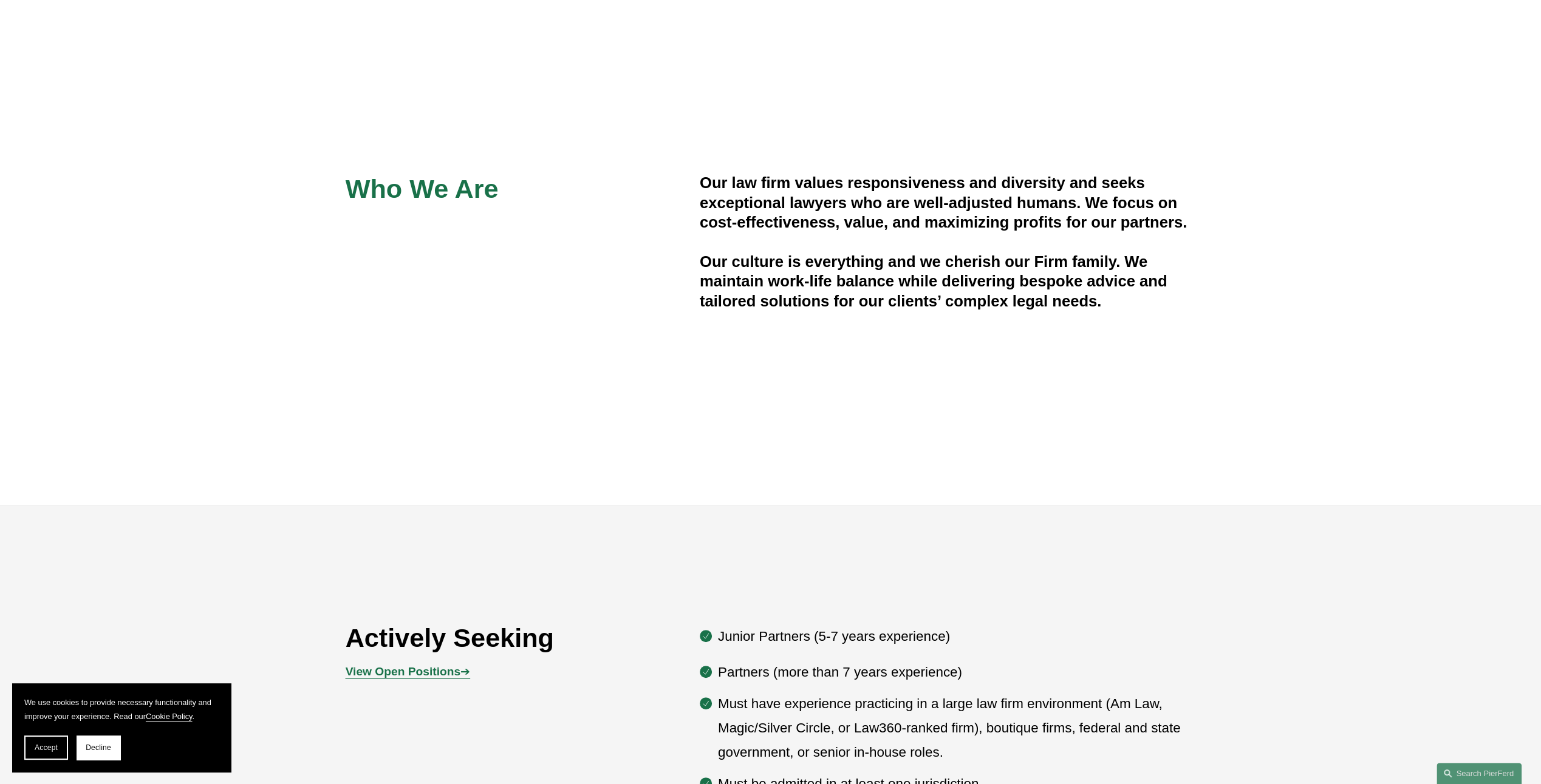
scroll to position [667, 0]
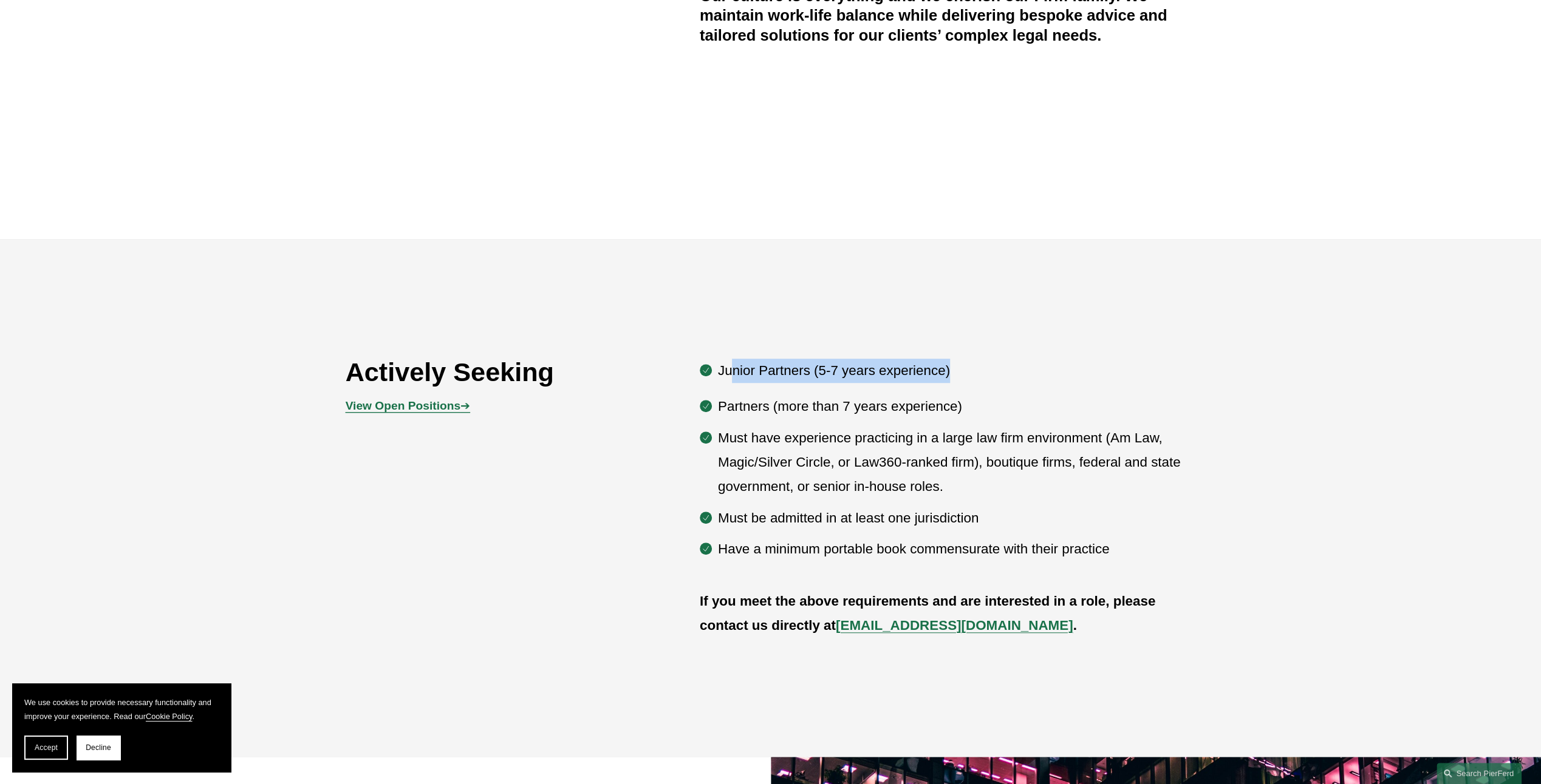
drag, startPoint x: 729, startPoint y: 369, endPoint x: 983, endPoint y: 362, distance: 254.1
click at [983, 362] on p "Junior Partners (5-7 years experience)" at bounding box center [957, 371] width 478 height 25
drag, startPoint x: 983, startPoint y: 362, endPoint x: 982, endPoint y: 376, distance: 14.0
click at [982, 376] on p "Junior Partners (5-7 years experience)" at bounding box center [957, 371] width 478 height 25
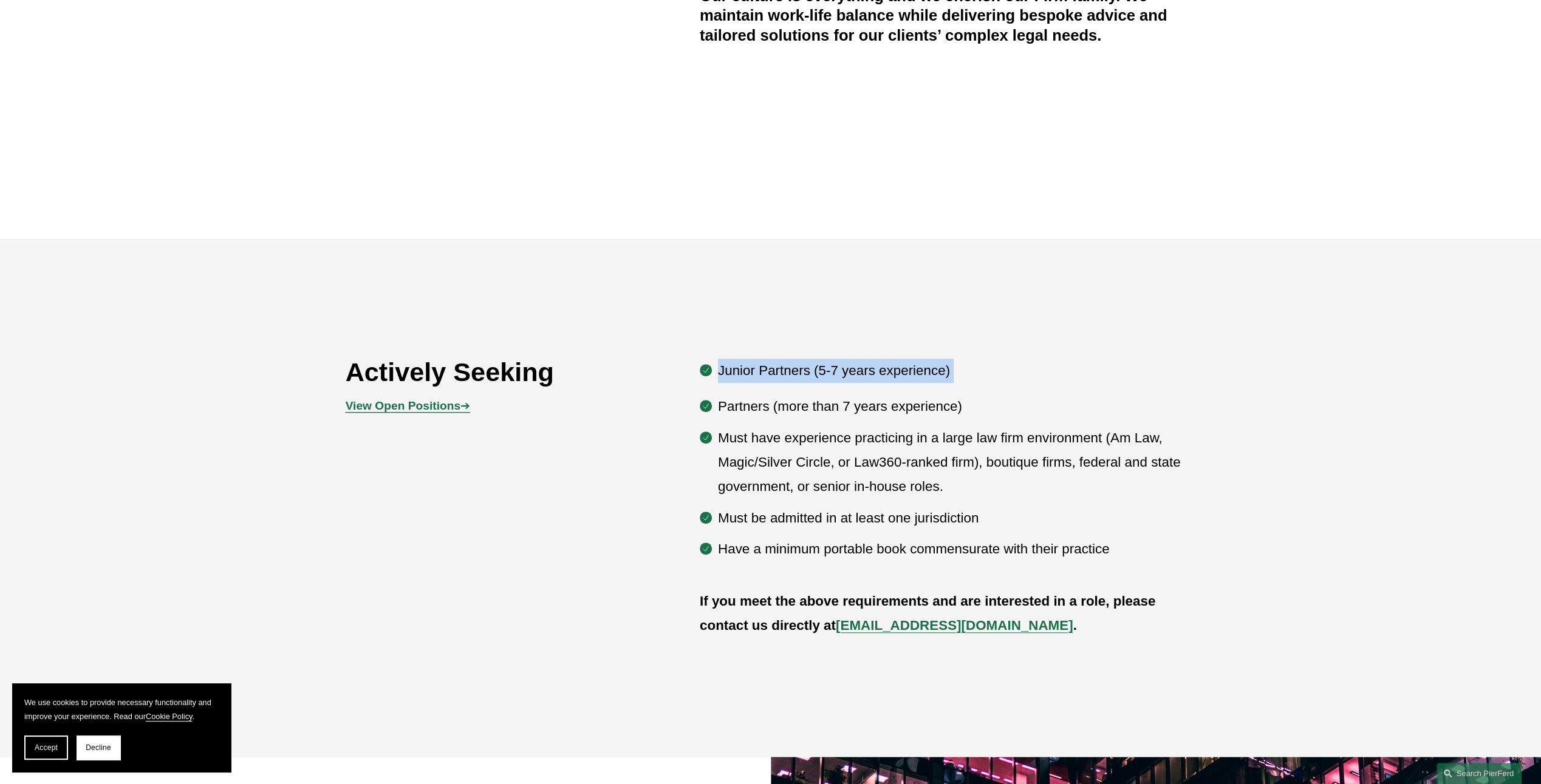
click at [982, 376] on p "Junior Partners (5-7 years experience)" at bounding box center [957, 371] width 478 height 25
drag, startPoint x: 982, startPoint y: 376, endPoint x: 958, endPoint y: 401, distance: 34.7
click at [958, 401] on p "Partners (more than 7 years experience)" at bounding box center [957, 407] width 478 height 25
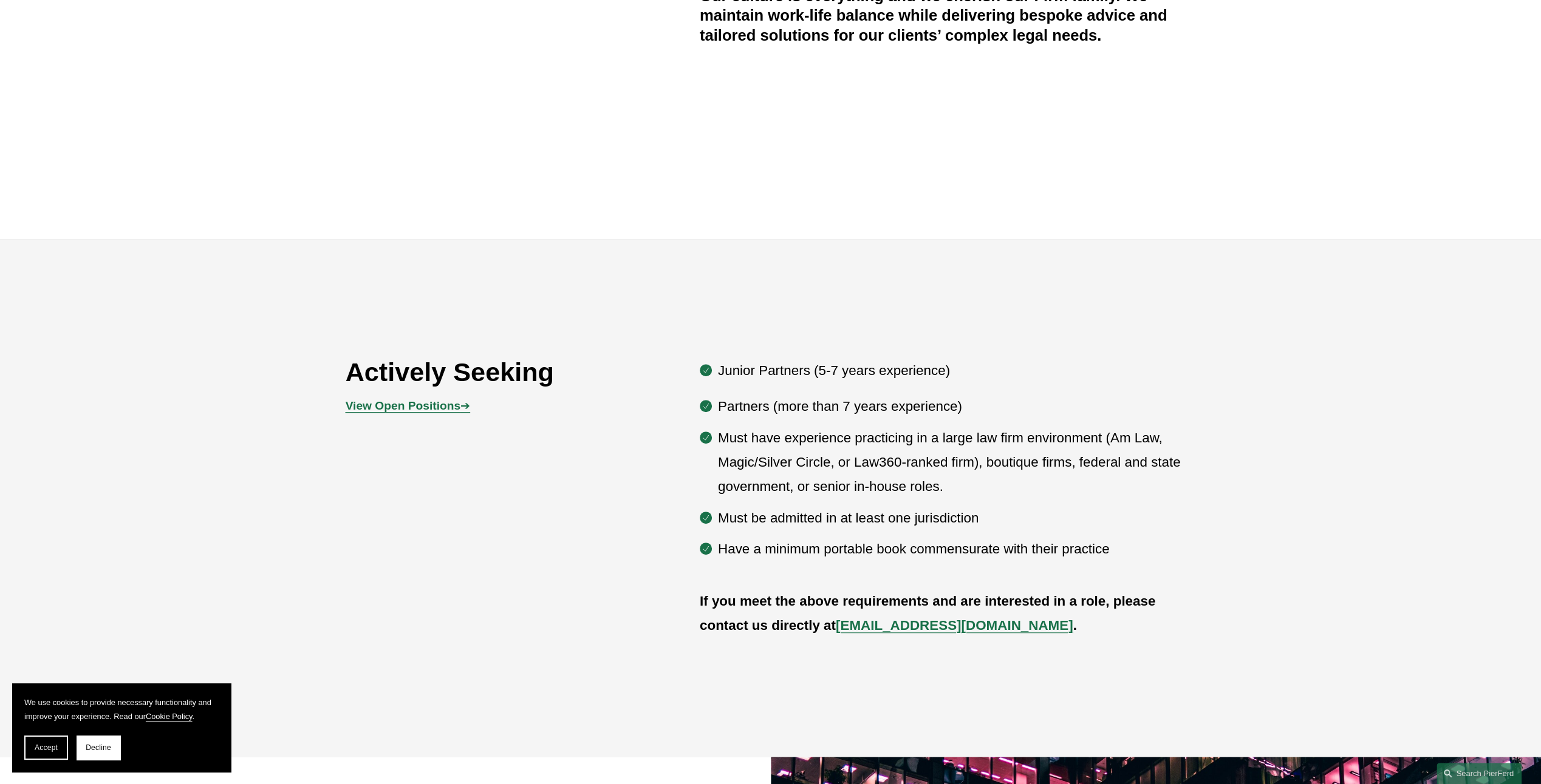
drag, startPoint x: 958, startPoint y: 401, endPoint x: 895, endPoint y: 381, distance: 66.1
click at [895, 381] on p "Junior Partners (5-7 years experience)" at bounding box center [957, 371] width 478 height 25
drag, startPoint x: 895, startPoint y: 381, endPoint x: 871, endPoint y: 433, distance: 57.3
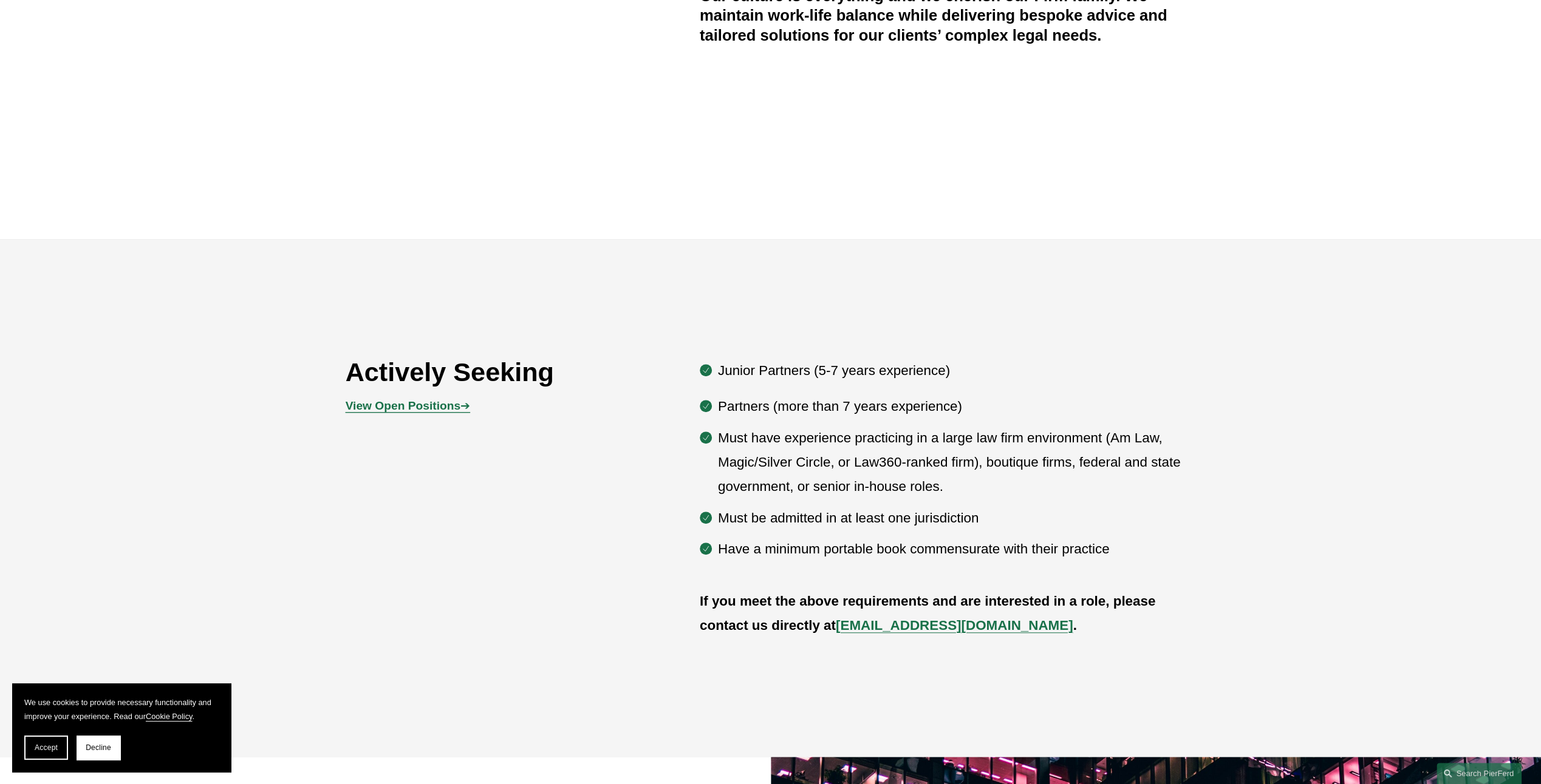
click at [871, 433] on p "Must have experience practicing in a large law firm environment (Am Law, Magic/…" at bounding box center [957, 462] width 478 height 73
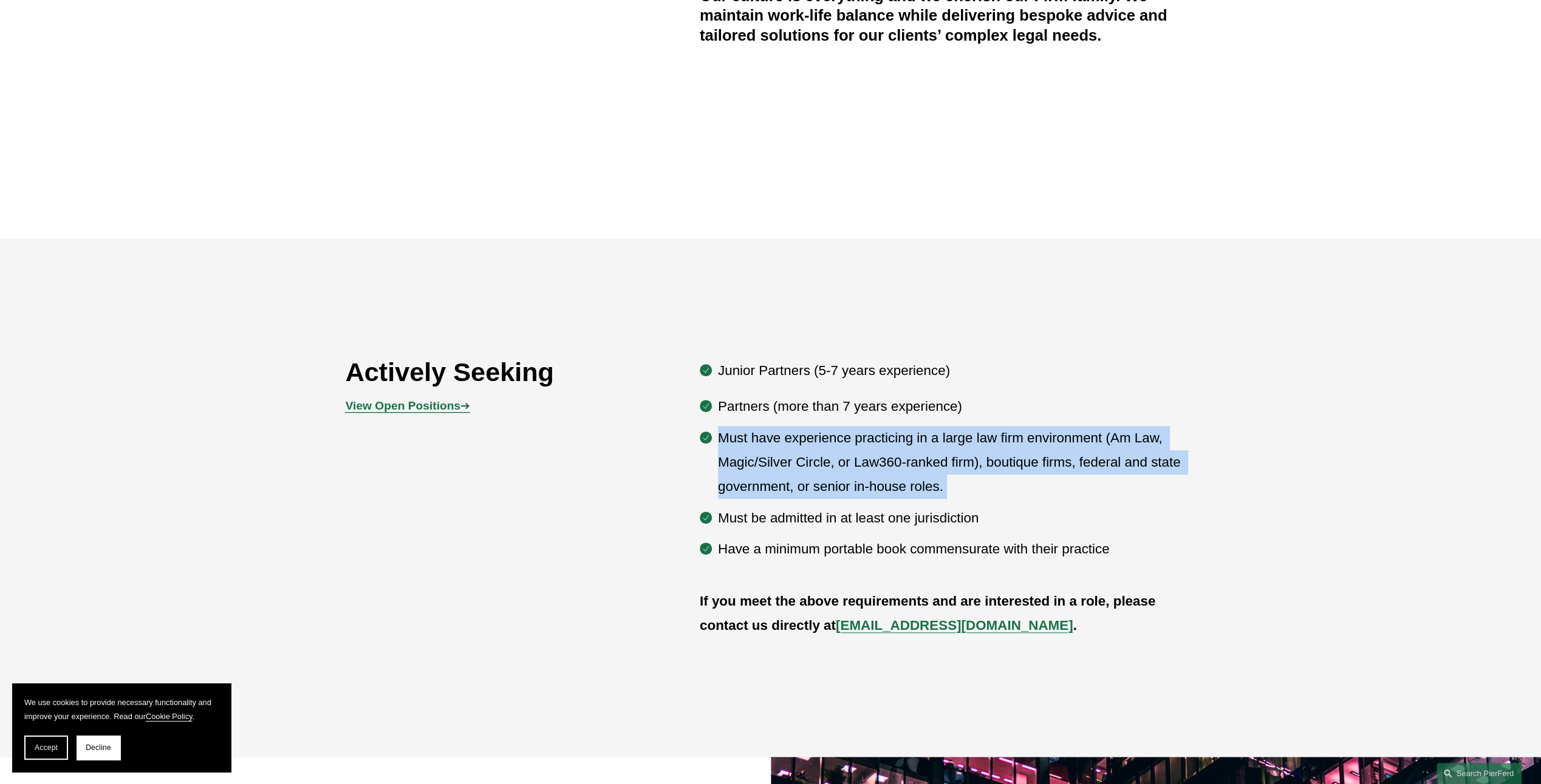
drag, startPoint x: 870, startPoint y: 434, endPoint x: 872, endPoint y: 502, distance: 68.0
click at [872, 502] on ul "Partners (more than 7 years experience) Must have experience practicing in a la…" at bounding box center [948, 478] width 496 height 167
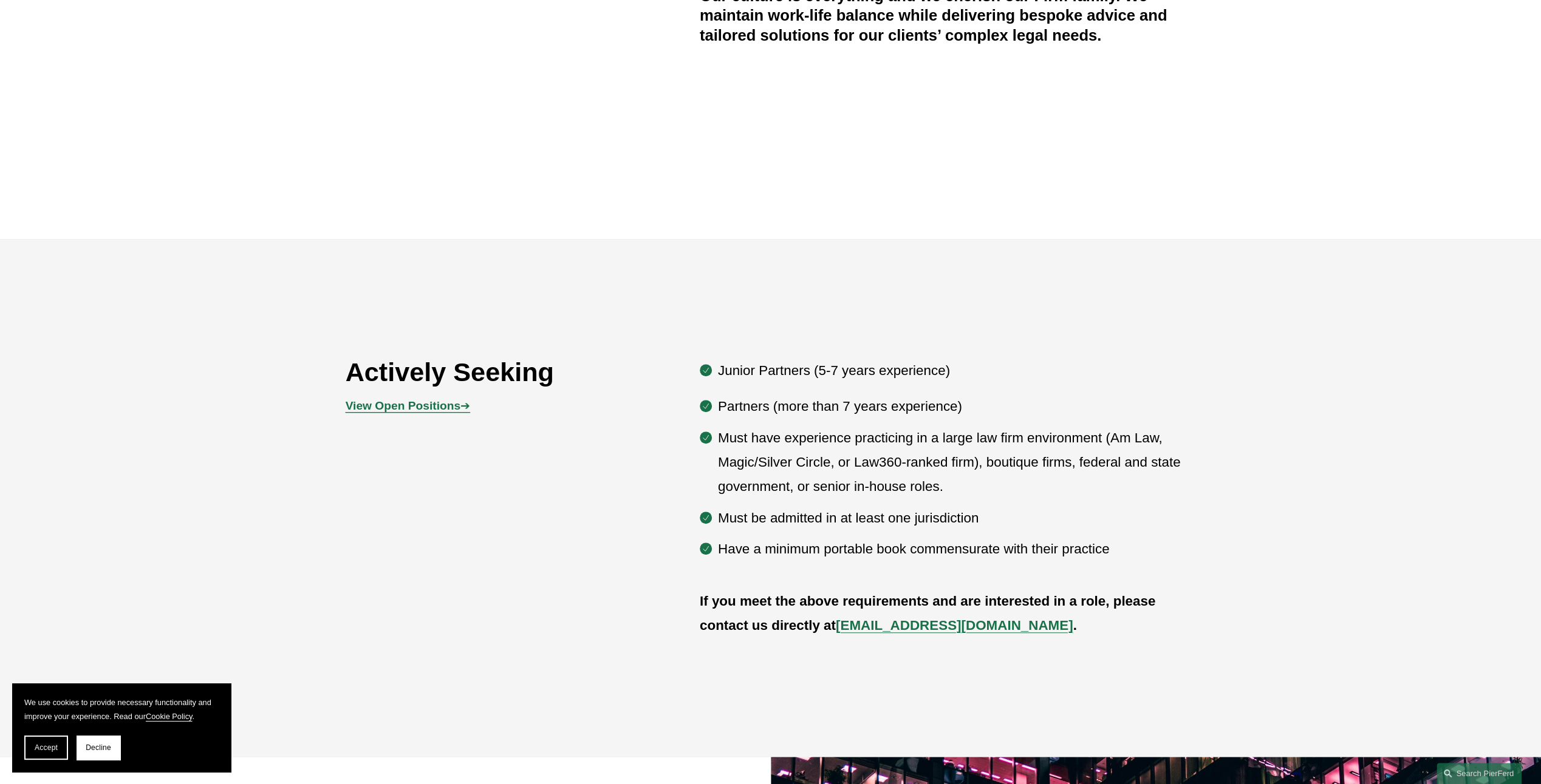
click at [858, 473] on p "Must have experience practicing in a large law firm environment (Am Law, Magic/…" at bounding box center [957, 462] width 478 height 73
drag, startPoint x: 858, startPoint y: 473, endPoint x: 958, endPoint y: 462, distance: 100.6
click at [894, 470] on p "Must have experience practicing in a large law firm environment (Am Law, Magic/…" at bounding box center [957, 462] width 478 height 73
click at [1028, 460] on p "Must have experience practicing in a large law firm environment (Am Law, Magic/…" at bounding box center [957, 462] width 478 height 73
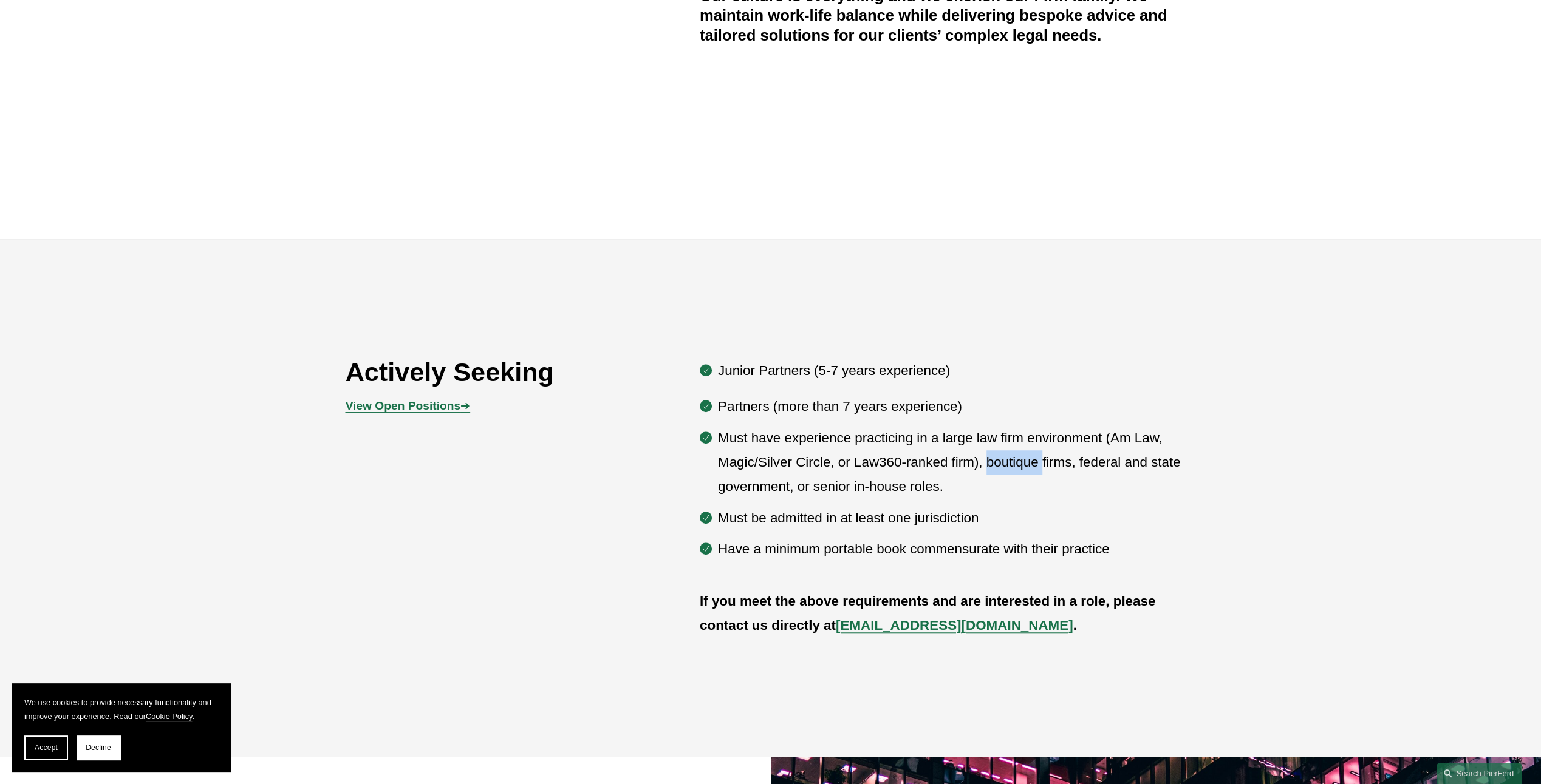
click at [1028, 460] on p "Must have experience practicing in a large law firm environment (Am Law, Magic/…" at bounding box center [957, 462] width 478 height 73
drag, startPoint x: 1028, startPoint y: 460, endPoint x: 924, endPoint y: 467, distance: 104.2
click at [924, 467] on p "Must have experience practicing in a large law firm environment (Am Law, Magic/…" at bounding box center [957, 462] width 478 height 73
drag, startPoint x: 924, startPoint y: 467, endPoint x: 803, endPoint y: 444, distance: 123.2
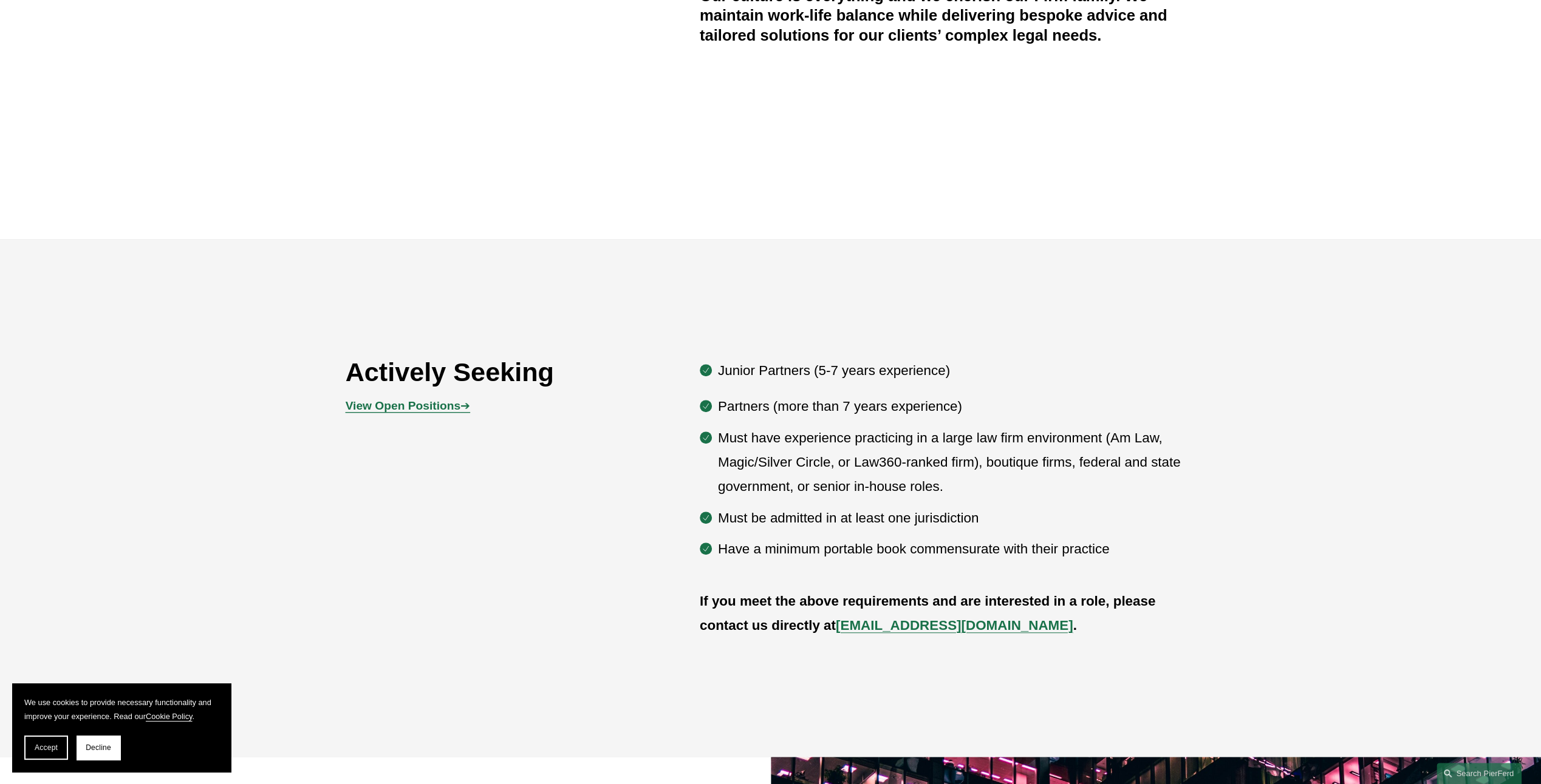
click at [789, 447] on p "Must have experience practicing in a large law firm environment (Am Law, Magic/…" at bounding box center [957, 462] width 478 height 73
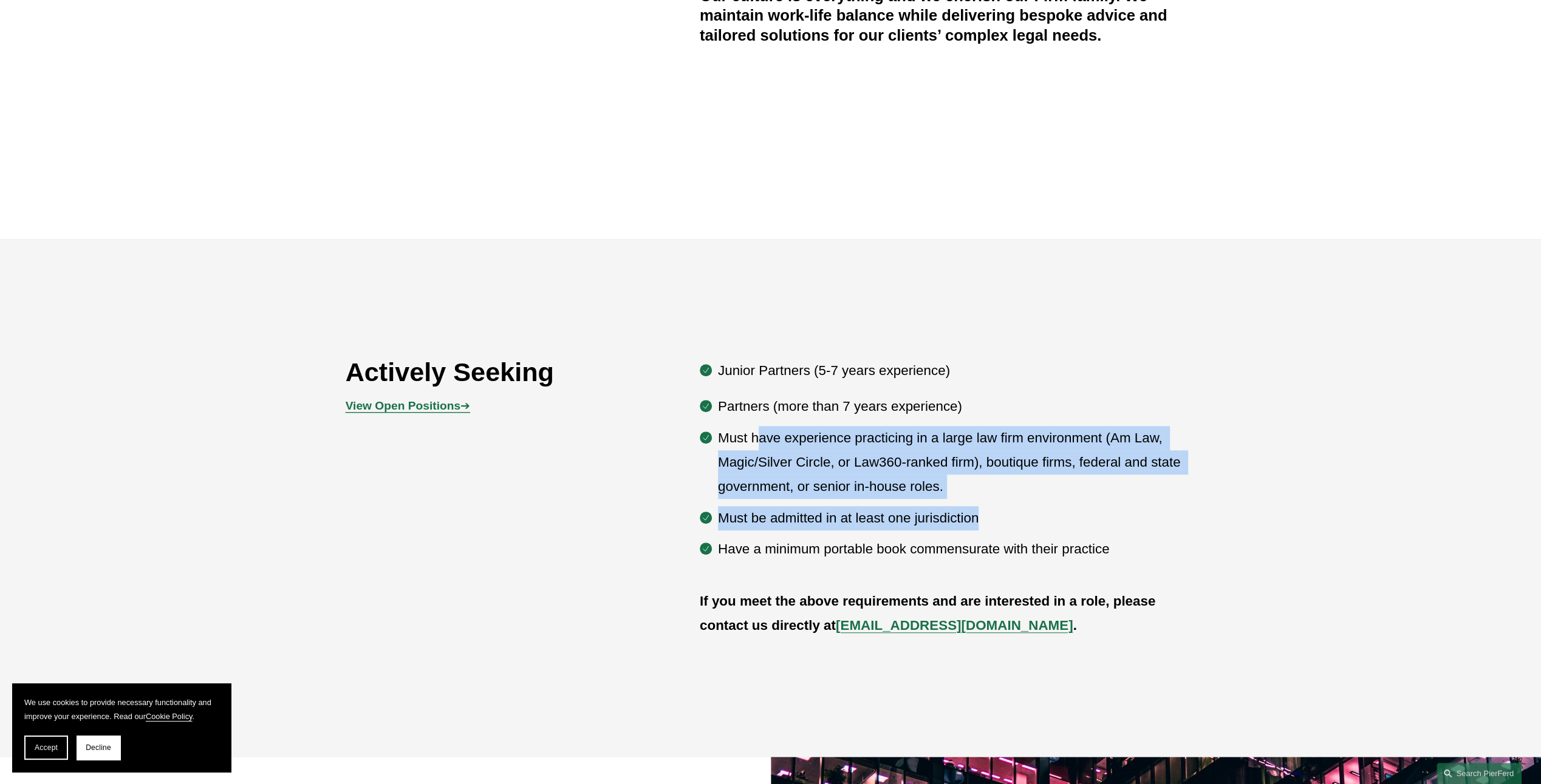
drag, startPoint x: 759, startPoint y: 423, endPoint x: 1152, endPoint y: 500, distance: 400.5
click at [1152, 500] on ul "Partners (more than 7 years experience) Must have experience practicing in a la…" at bounding box center [948, 478] width 496 height 167
drag, startPoint x: 1152, startPoint y: 500, endPoint x: 1022, endPoint y: 497, distance: 130.0
click at [1018, 498] on p "Must have experience practicing in a large law firm environment (Am Law, Magic/…" at bounding box center [957, 462] width 478 height 73
click at [1073, 490] on p "Must have experience practicing in a large law firm environment (Am Law, Magic/…" at bounding box center [957, 462] width 478 height 73
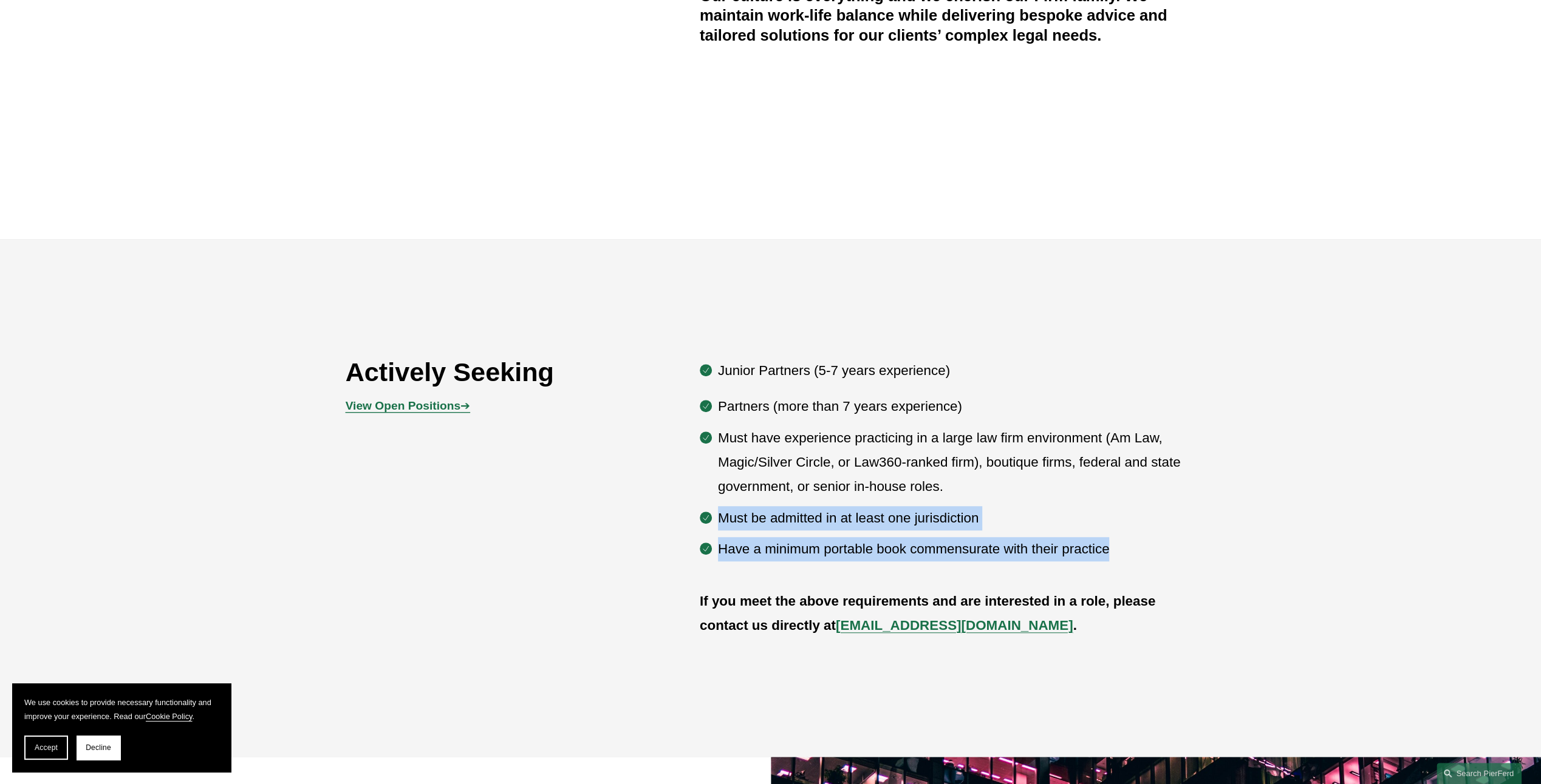
drag, startPoint x: 1150, startPoint y: 489, endPoint x: 1184, endPoint y: 565, distance: 83.3
click at [1184, 565] on div "Junior Partners (5-7 years experience) Partners (more than 7 years experience) …" at bounding box center [948, 460] width 496 height 217
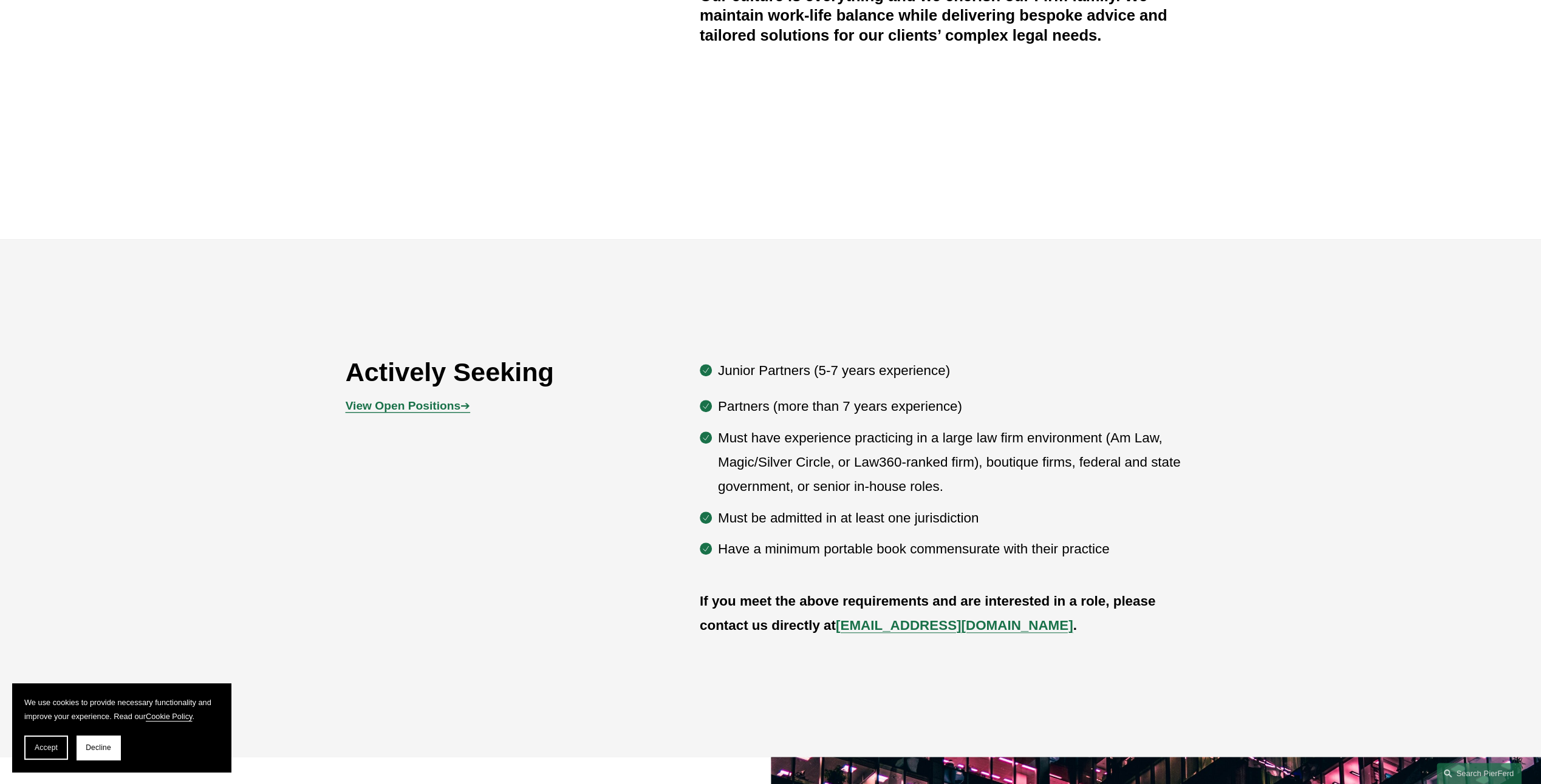
drag, startPoint x: 1184, startPoint y: 565, endPoint x: 1184, endPoint y: 595, distance: 30.0
click at [1184, 595] on p "If you meet the above requirements and are interested in a role, please contact…" at bounding box center [948, 614] width 496 height 49
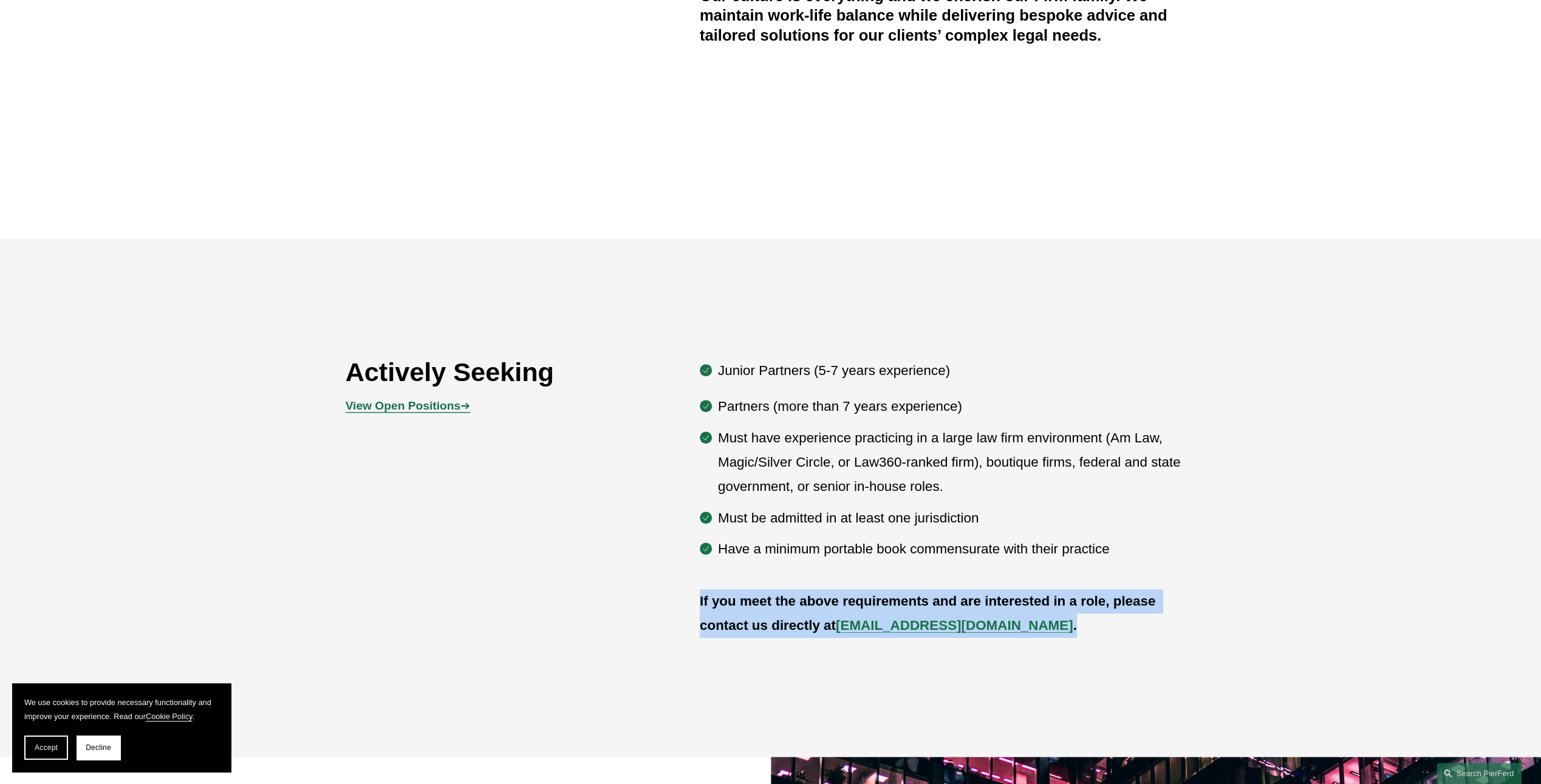
click at [1184, 595] on p "If you meet the above requirements and are interested in a role, please contact…" at bounding box center [948, 614] width 496 height 49
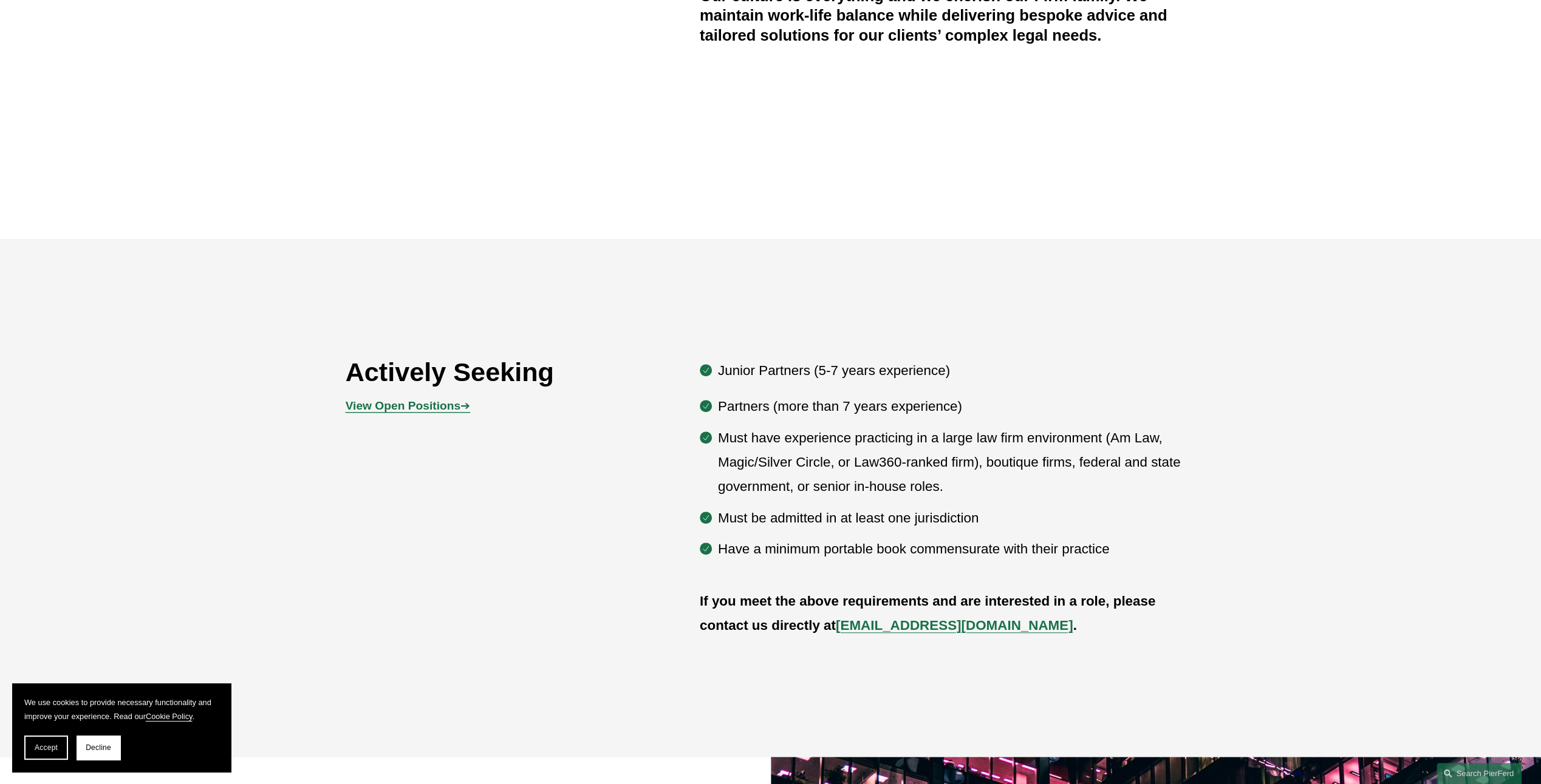
drag, startPoint x: 1184, startPoint y: 595, endPoint x: 1129, endPoint y: 555, distance: 68.0
click at [1129, 555] on p "Have a minimum portable book commensurate with their practice" at bounding box center [957, 549] width 478 height 25
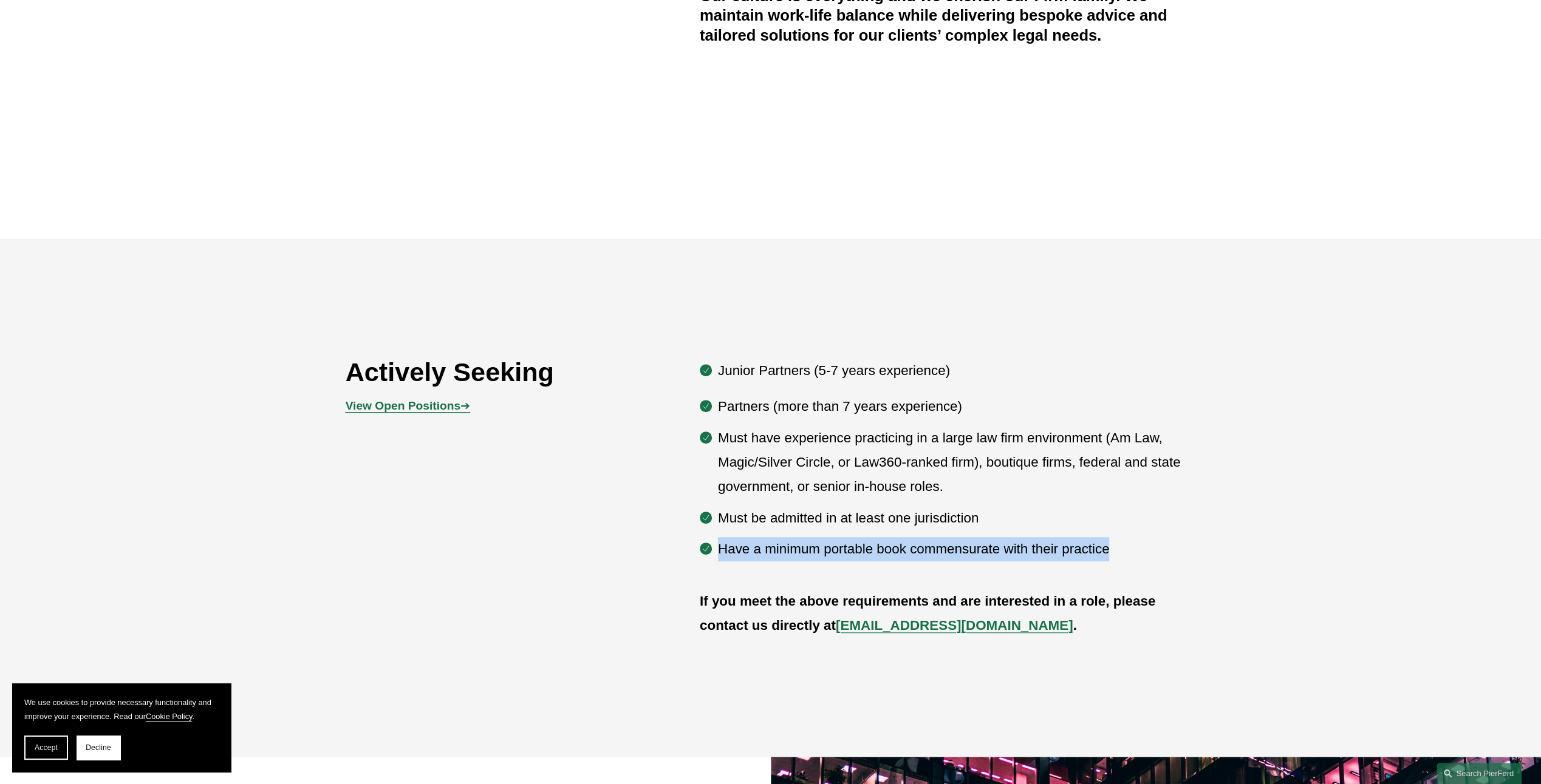
click at [1129, 555] on p "Have a minimum portable book commensurate with their practice" at bounding box center [957, 549] width 478 height 25
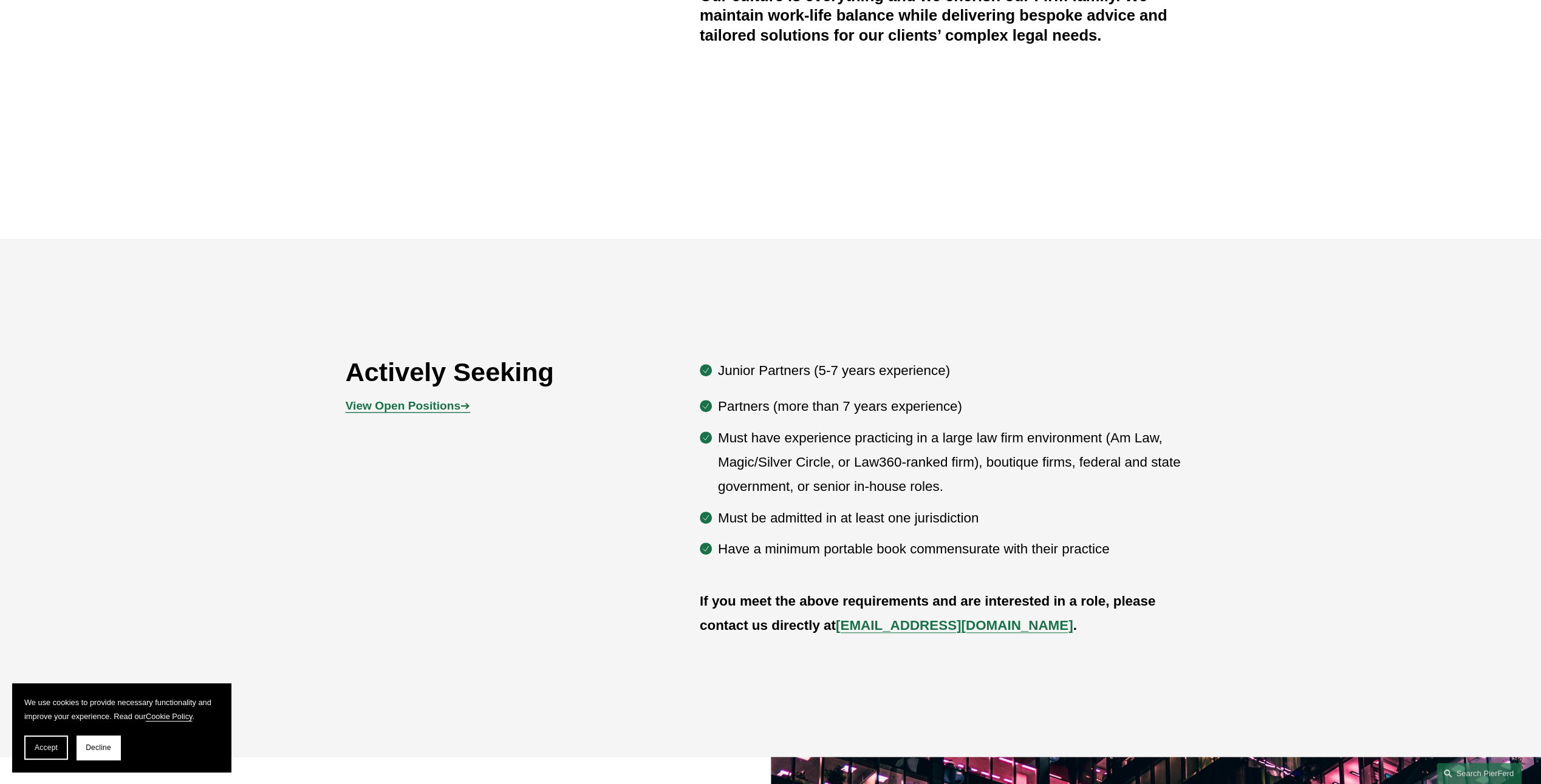
drag, startPoint x: 1129, startPoint y: 555, endPoint x: 1046, endPoint y: 526, distance: 87.9
click at [1046, 526] on p "Must be admitted in at least one jurisdiction" at bounding box center [957, 519] width 478 height 25
drag, startPoint x: 1046, startPoint y: 526, endPoint x: 1042, endPoint y: 552, distance: 26.3
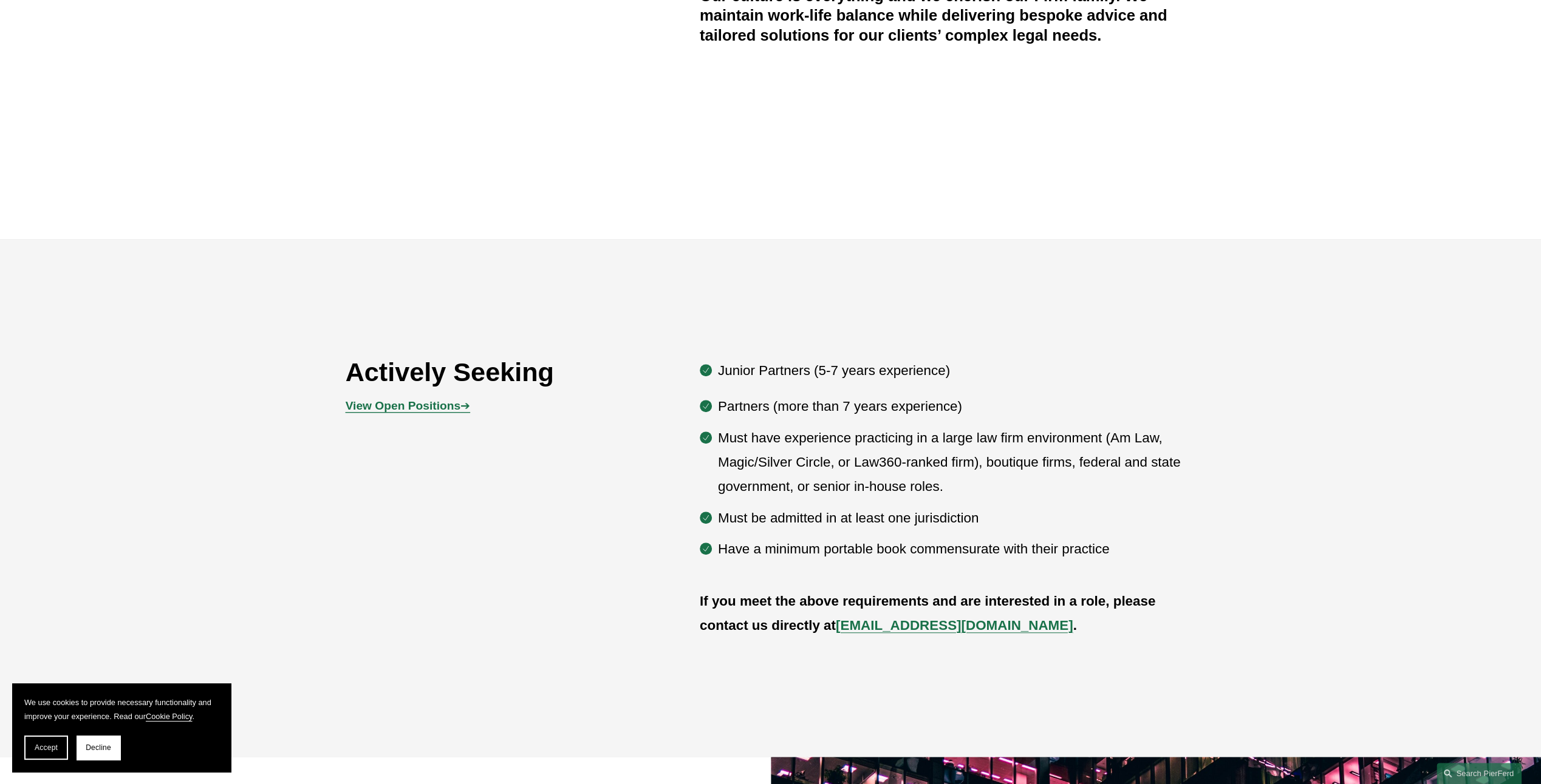
click at [1042, 552] on p "Have a minimum portable book commensurate with their practice" at bounding box center [957, 549] width 478 height 25
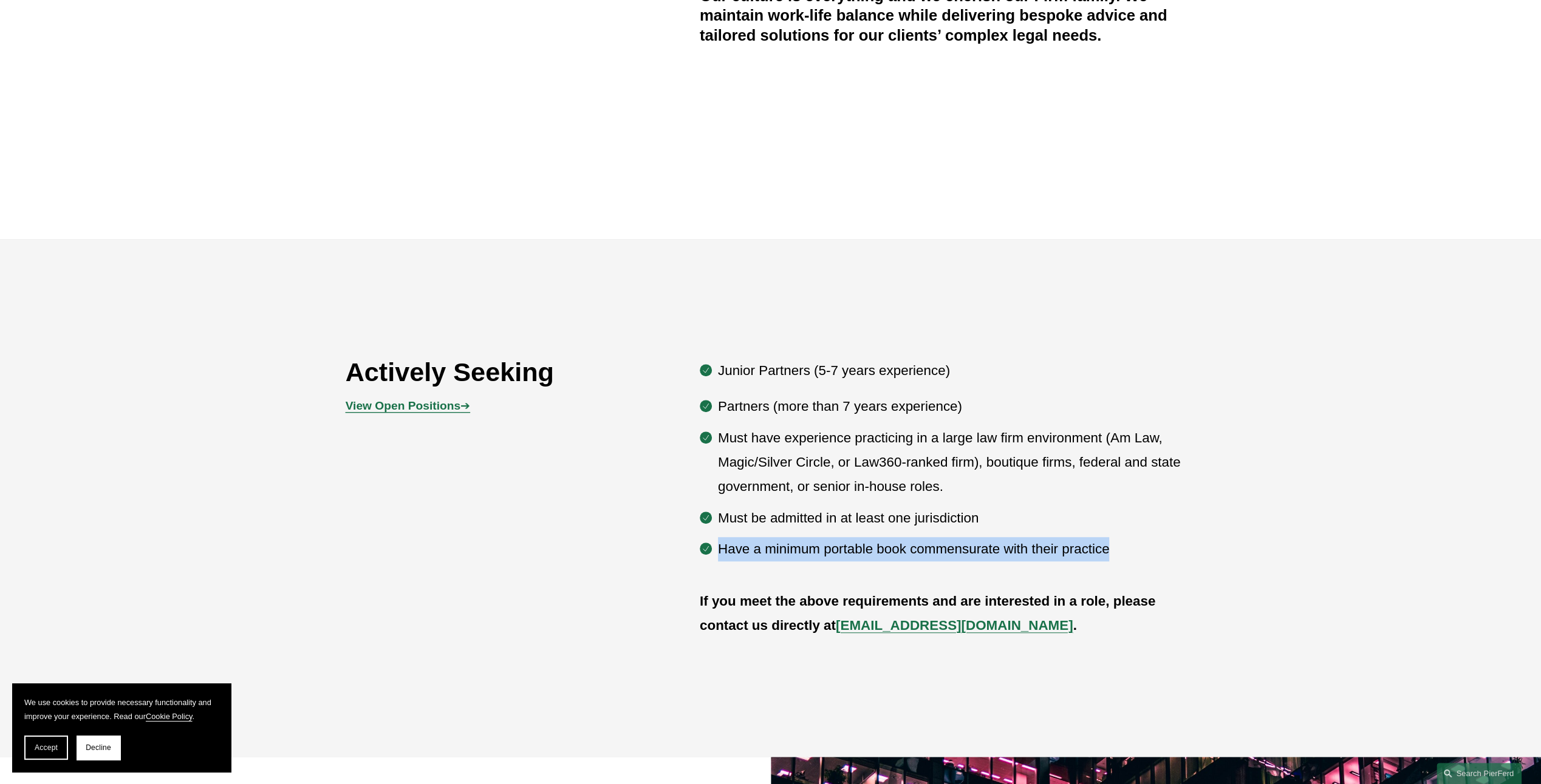
click at [1042, 552] on p "Have a minimum portable book commensurate with their practice" at bounding box center [957, 549] width 478 height 25
drag, startPoint x: 1042, startPoint y: 552, endPoint x: 1008, endPoint y: 569, distance: 38.0
click at [1008, 569] on div "Junior Partners (5-7 years experience) Partners (more than 7 years experience) …" at bounding box center [948, 461] width 496 height 219
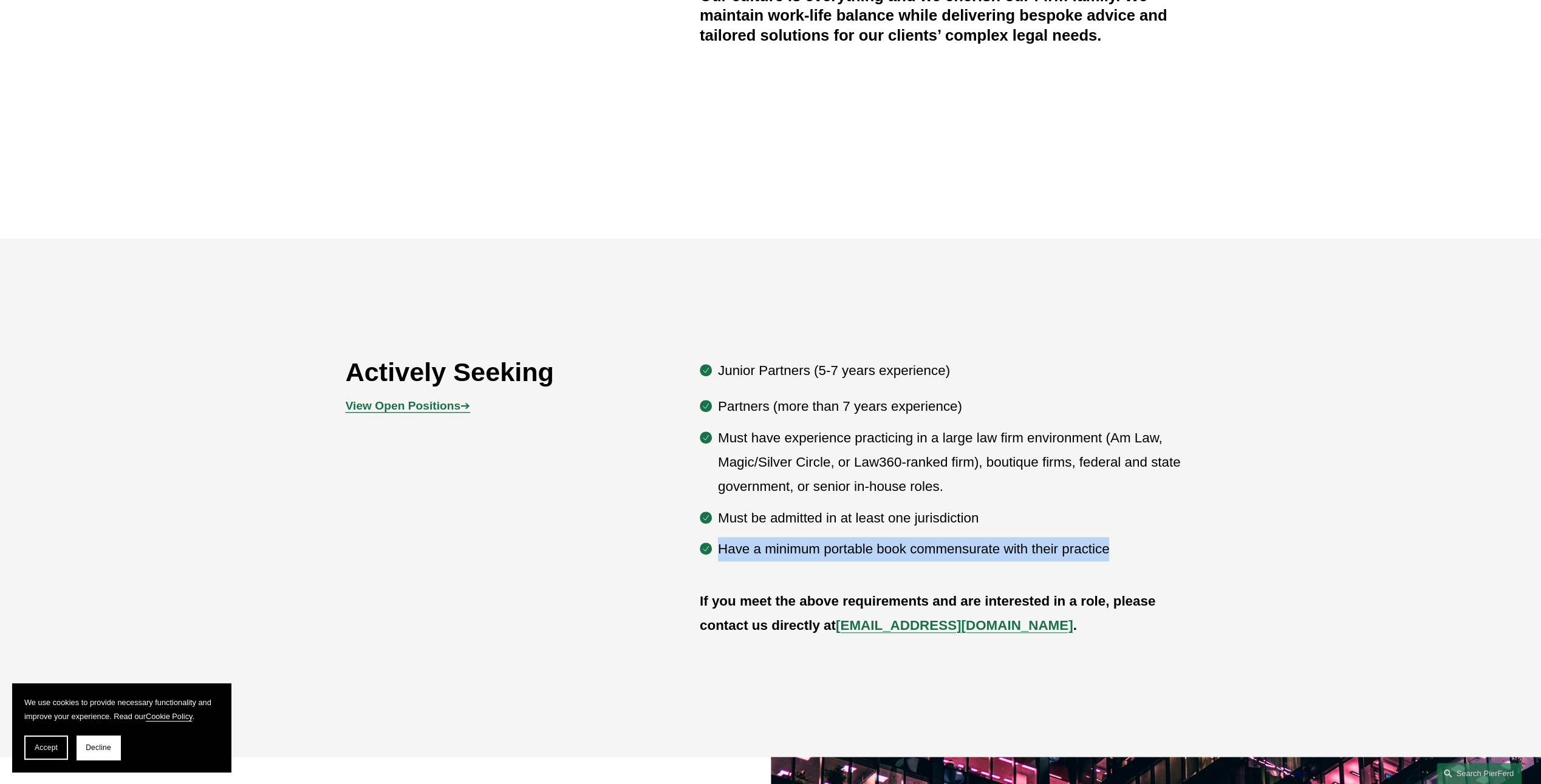
drag, startPoint x: 1008, startPoint y: 569, endPoint x: 1003, endPoint y: 604, distance: 35.4
click at [1003, 604] on strong "If you meet the above requirements and are interested in a role, please contact…" at bounding box center [930, 613] width 460 height 39
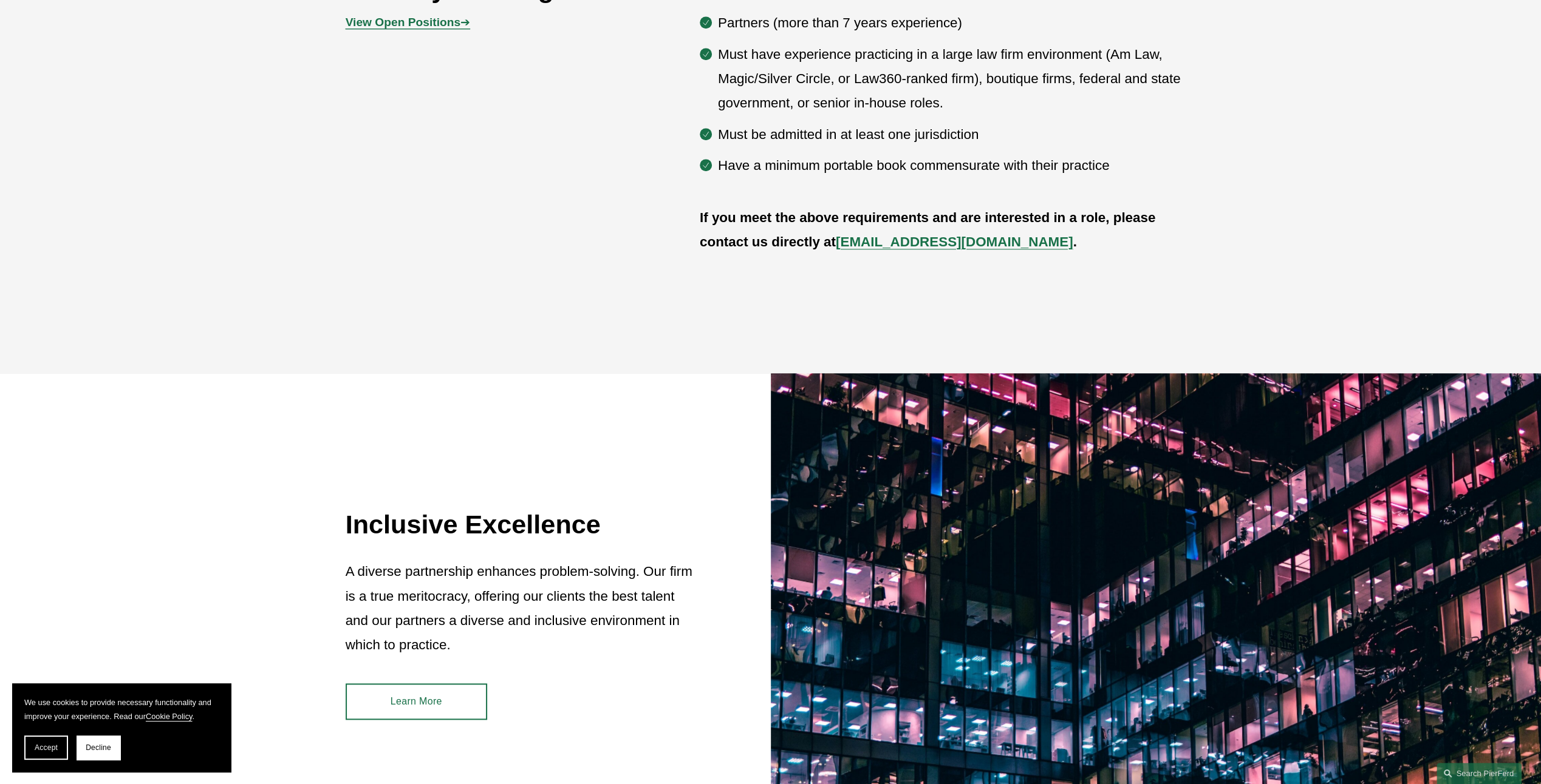
scroll to position [910, 0]
